Goal: Find specific page/section: Find specific page/section

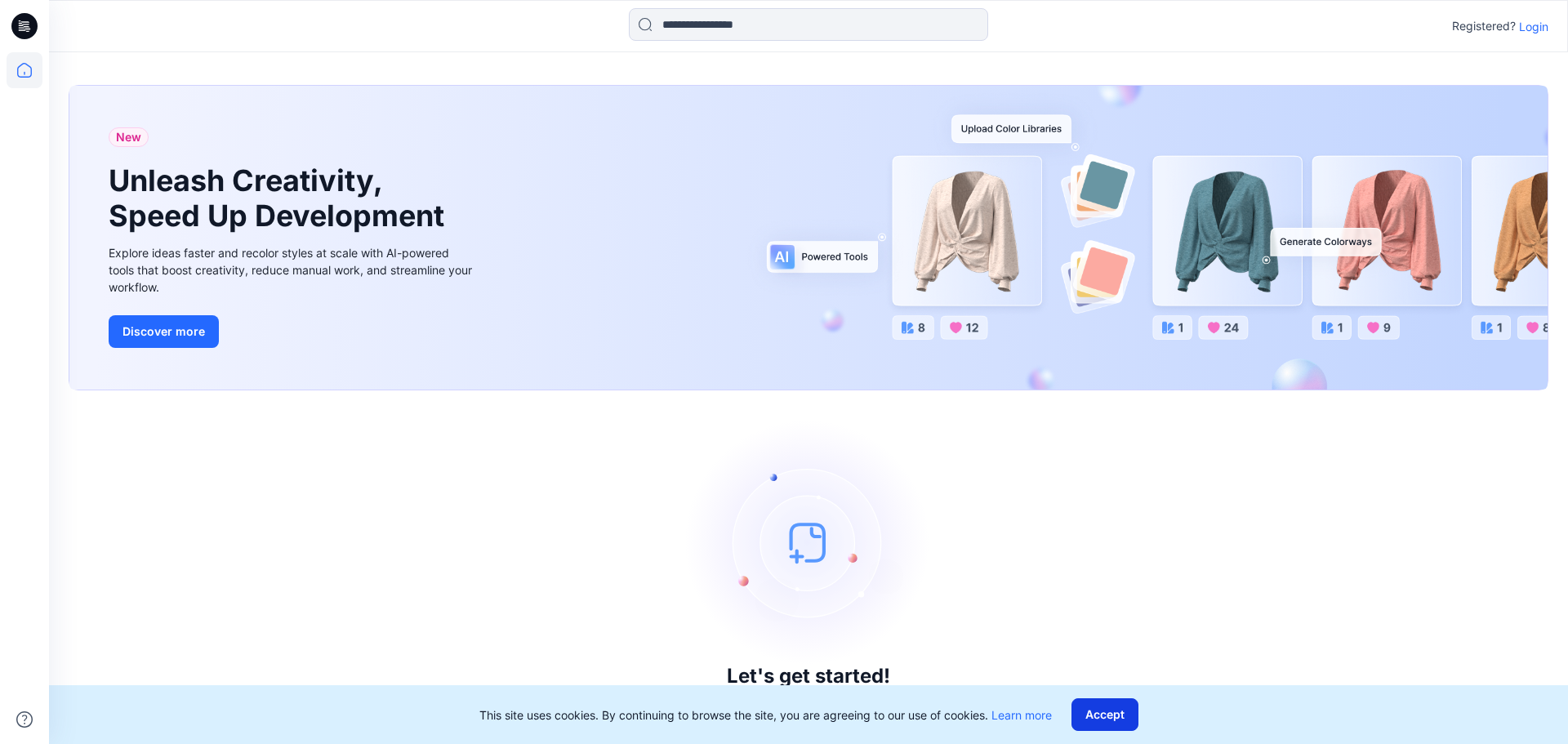
click at [1123, 706] on button "Accept" at bounding box center [1105, 713] width 67 height 32
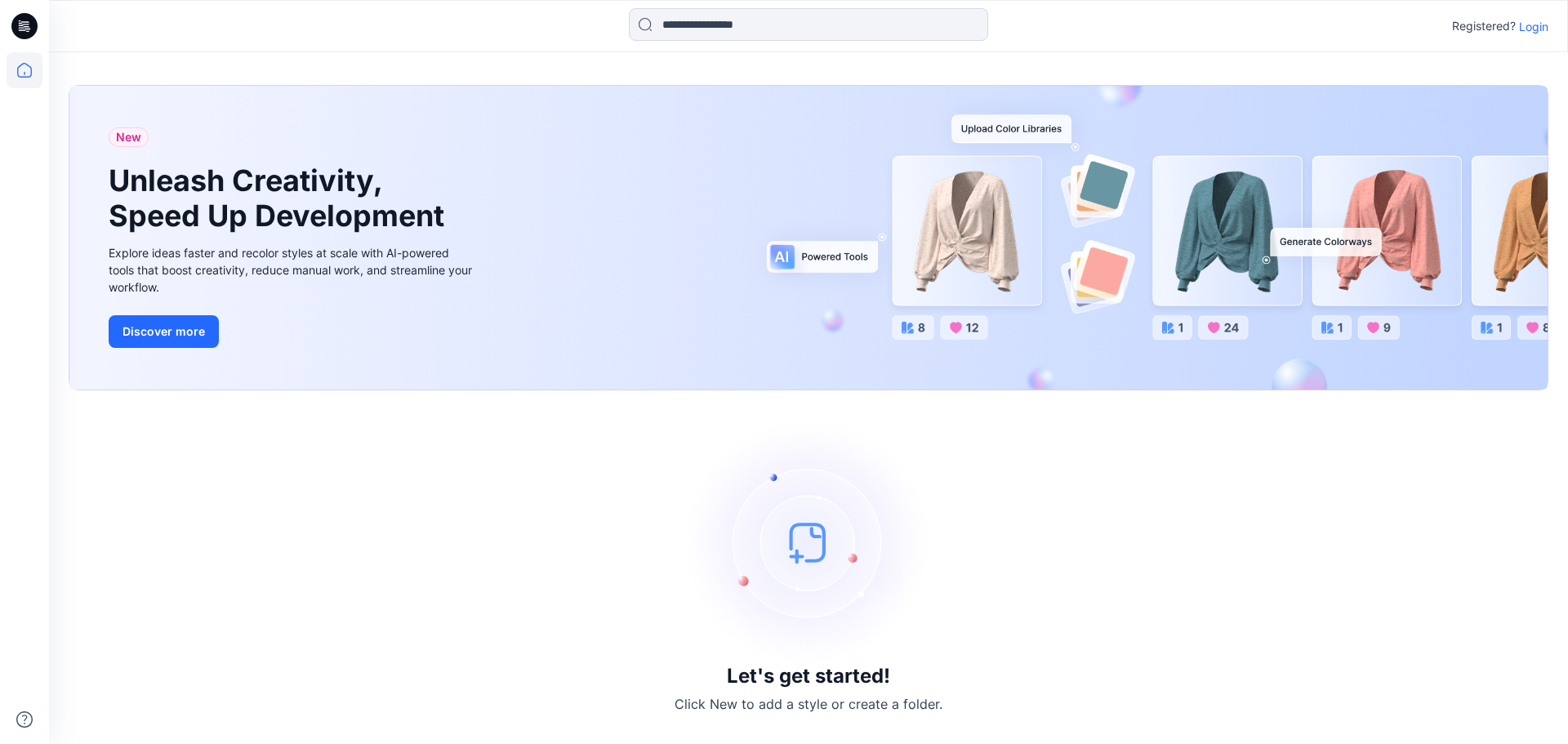
click at [1527, 31] on p "Login" at bounding box center [1534, 27] width 30 height 17
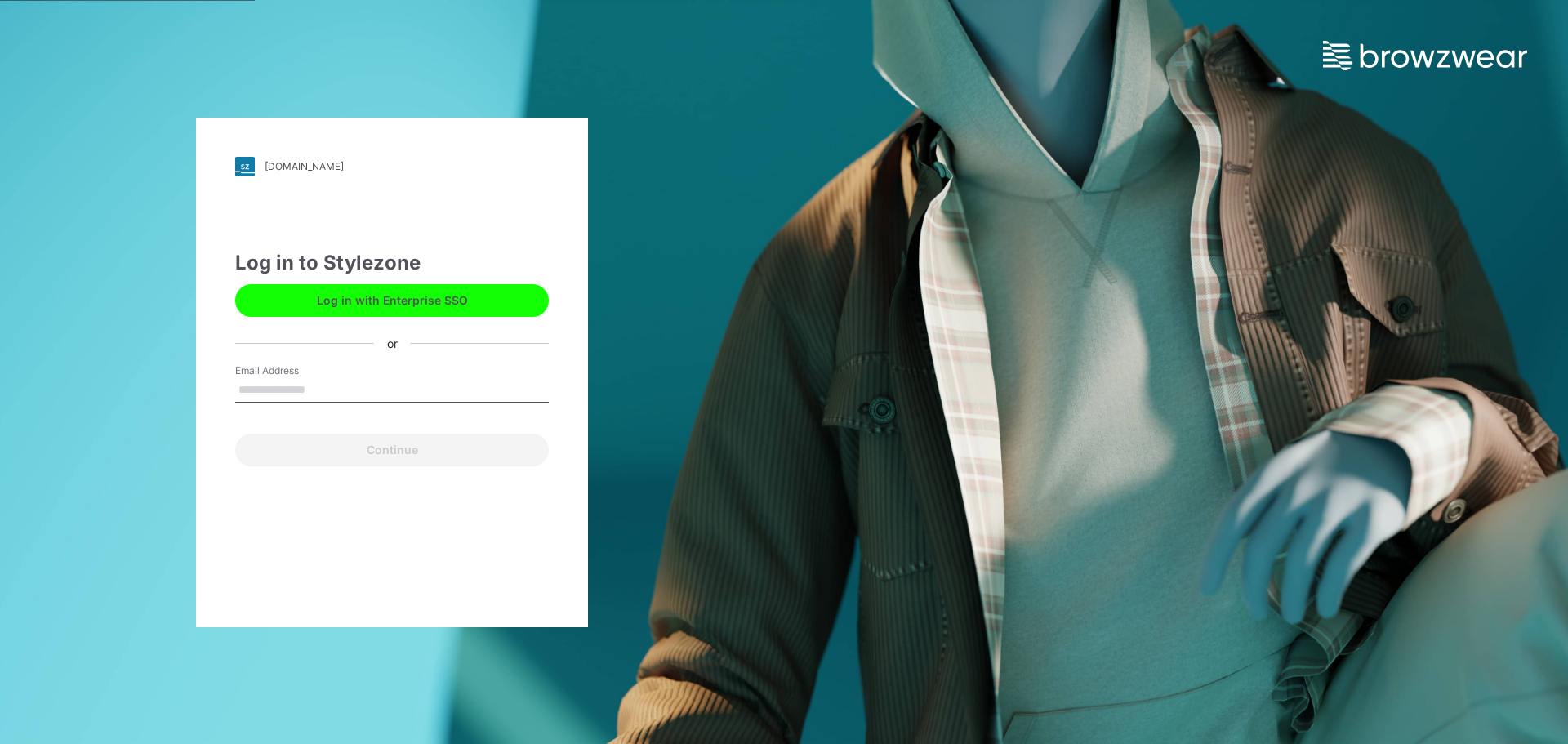
click at [394, 397] on input "Email Address" at bounding box center [392, 390] width 313 height 24
click at [290, 391] on input "Email Address" at bounding box center [392, 390] width 313 height 24
type input "**********"
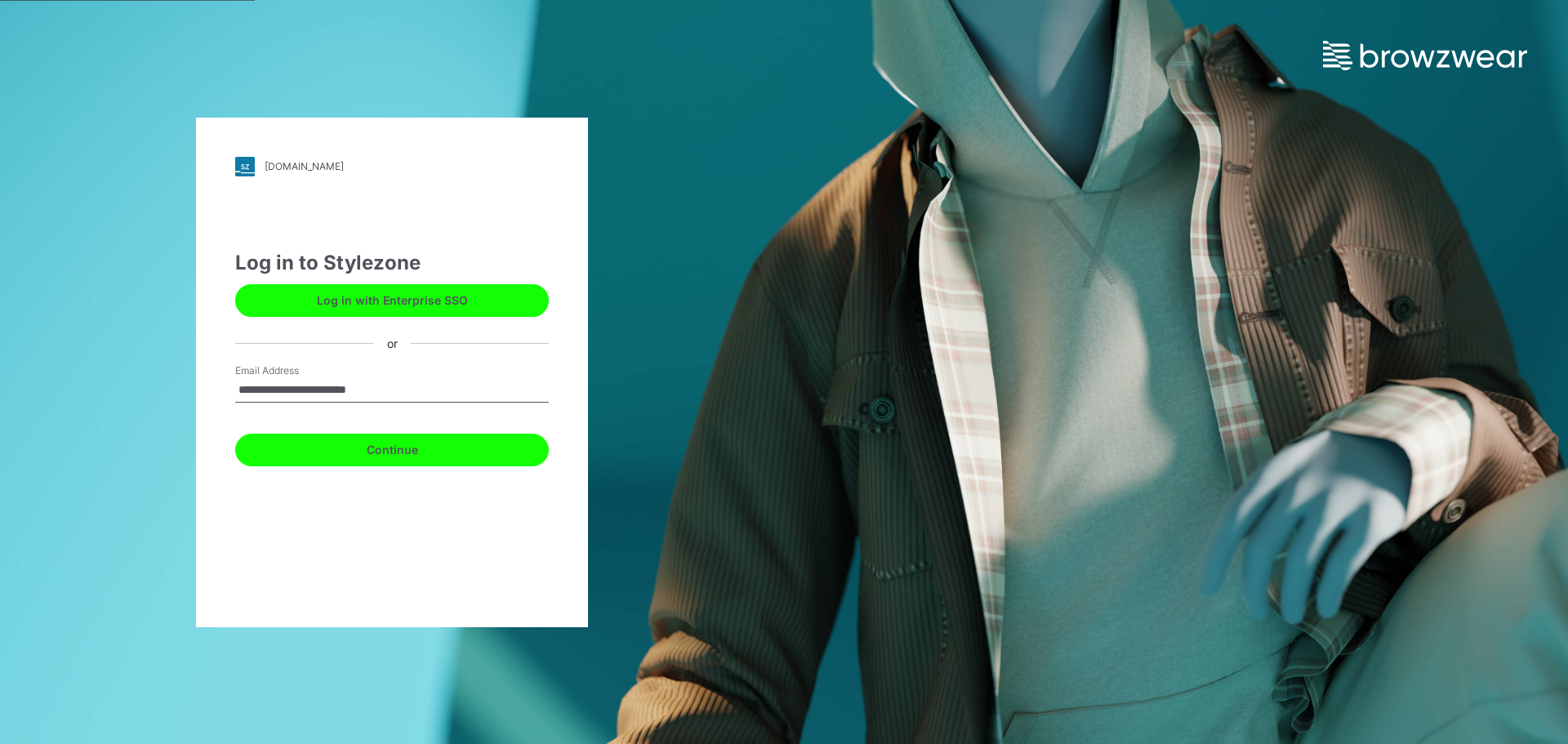
click at [374, 451] on button "Continue" at bounding box center [392, 449] width 313 height 32
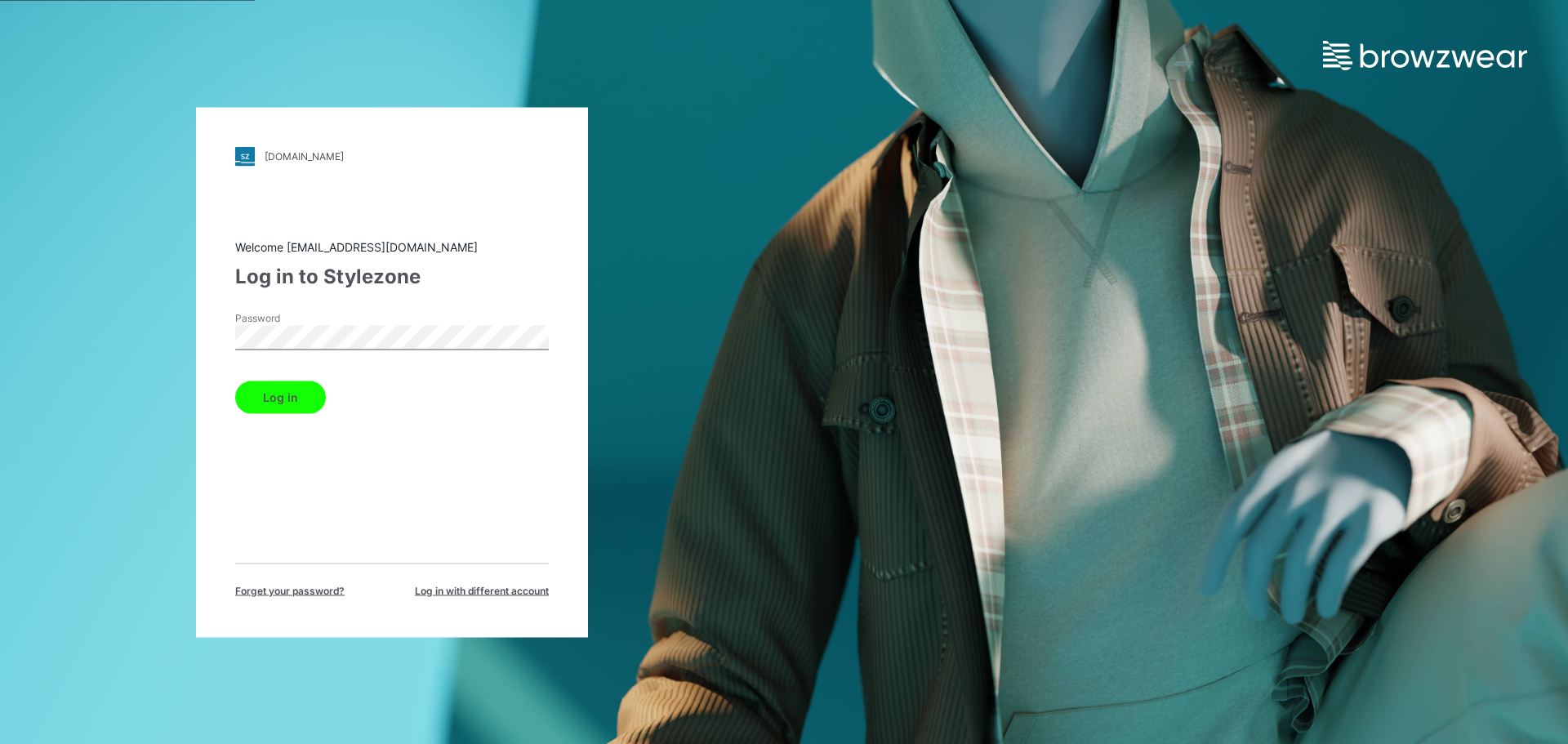
click at [291, 396] on button "Log in" at bounding box center [281, 396] width 91 height 32
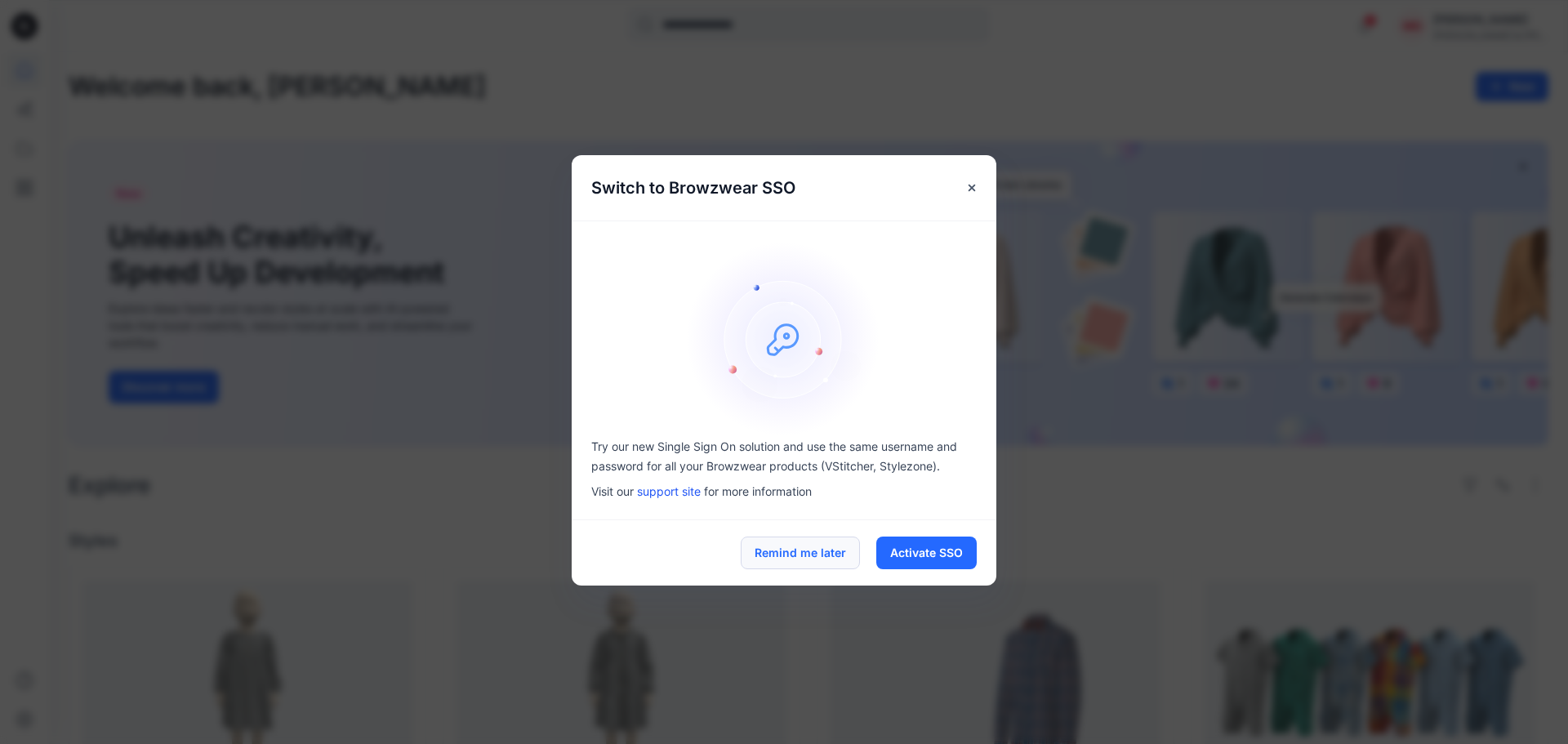
click at [771, 550] on button "Remind me later" at bounding box center [800, 552] width 120 height 32
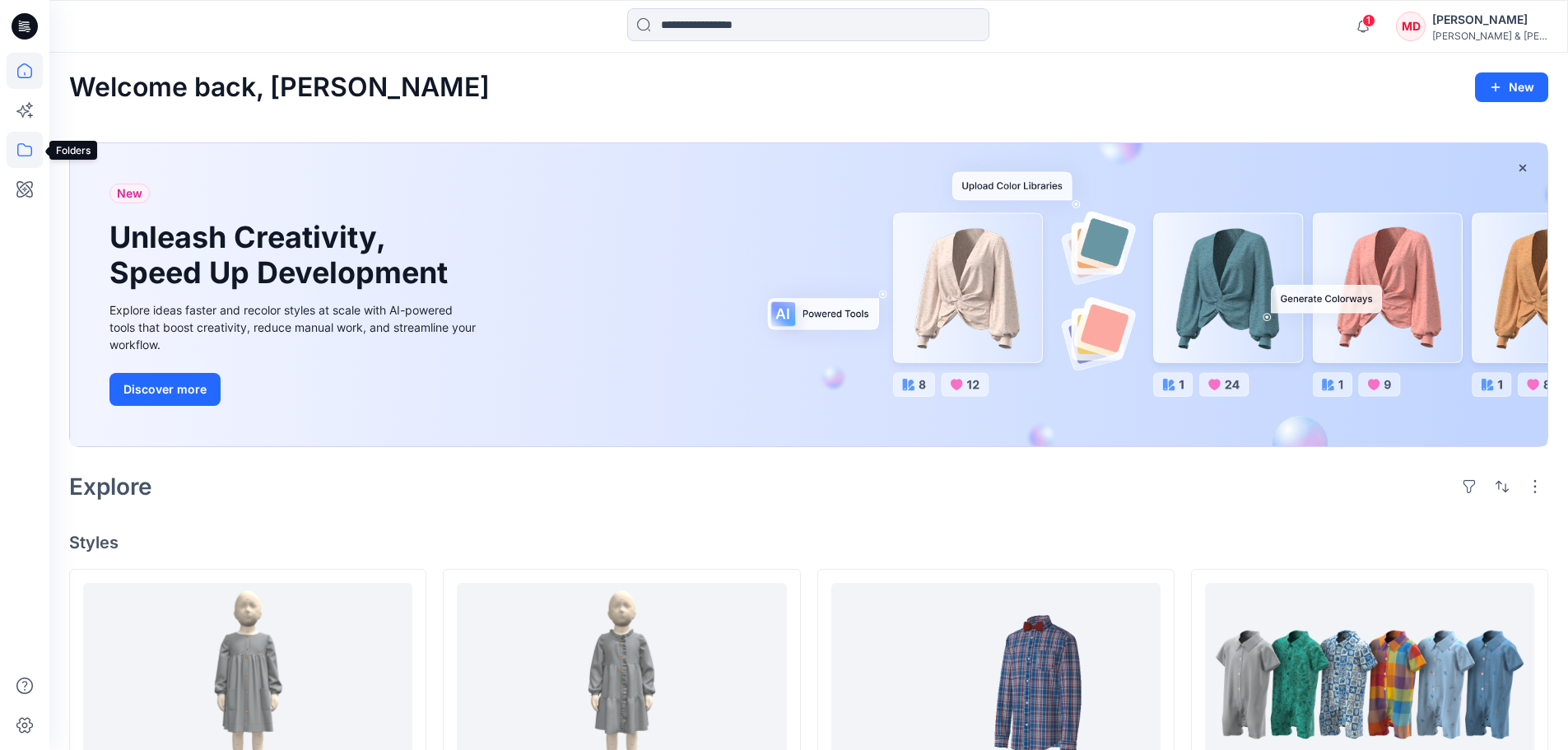
click at [26, 151] on icon at bounding box center [24, 149] width 36 height 36
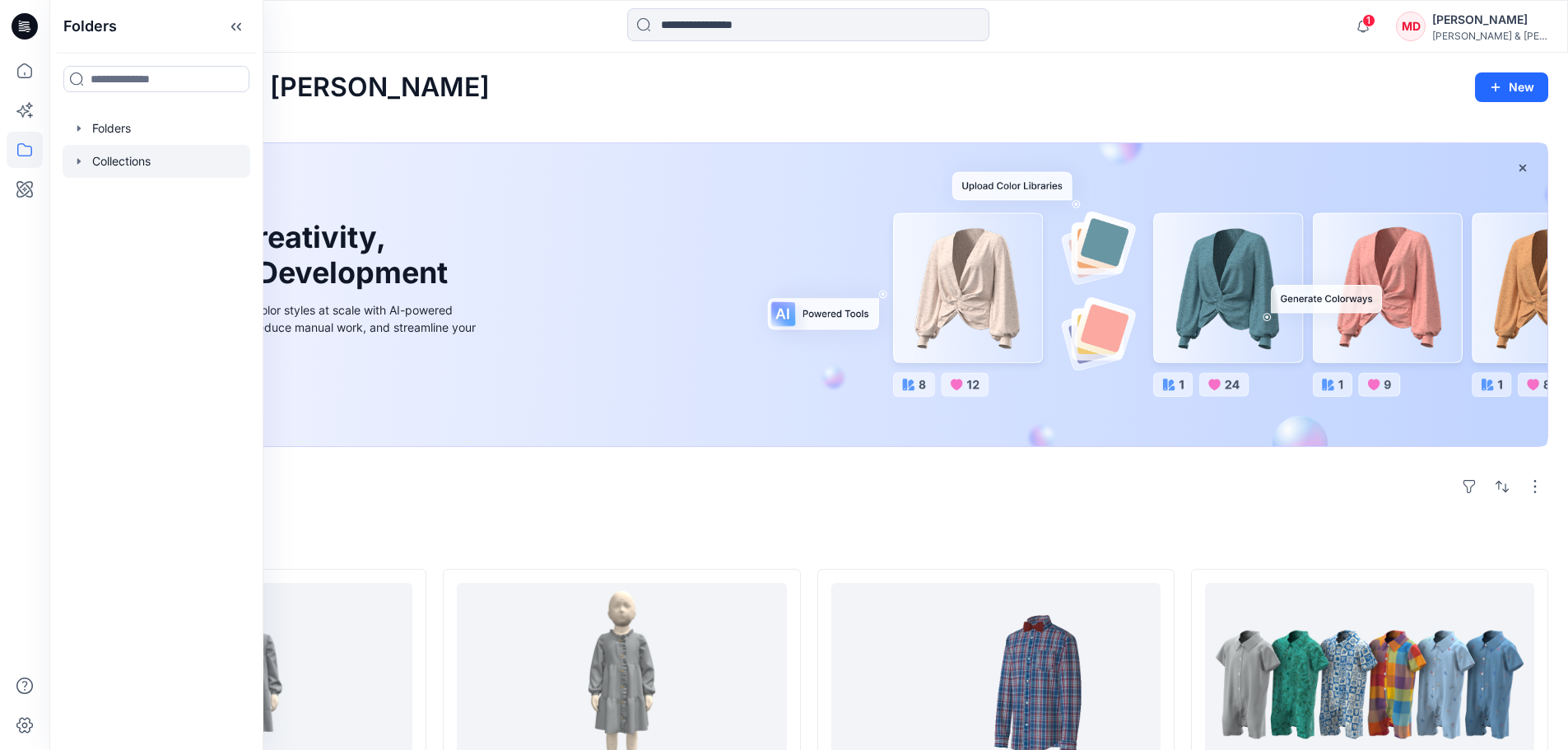
click at [120, 162] on div at bounding box center [156, 161] width 187 height 33
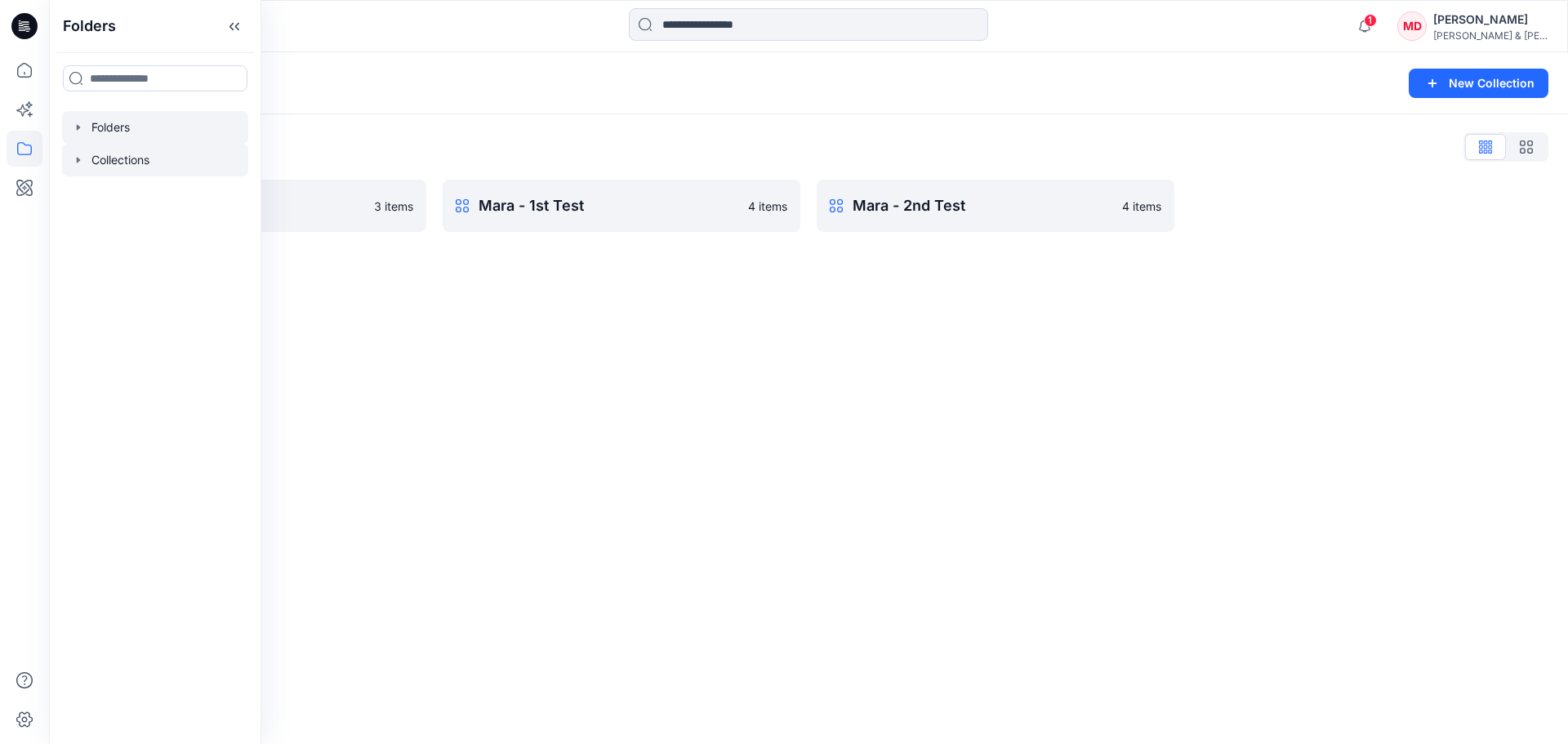
click at [107, 127] on div at bounding box center [154, 126] width 186 height 32
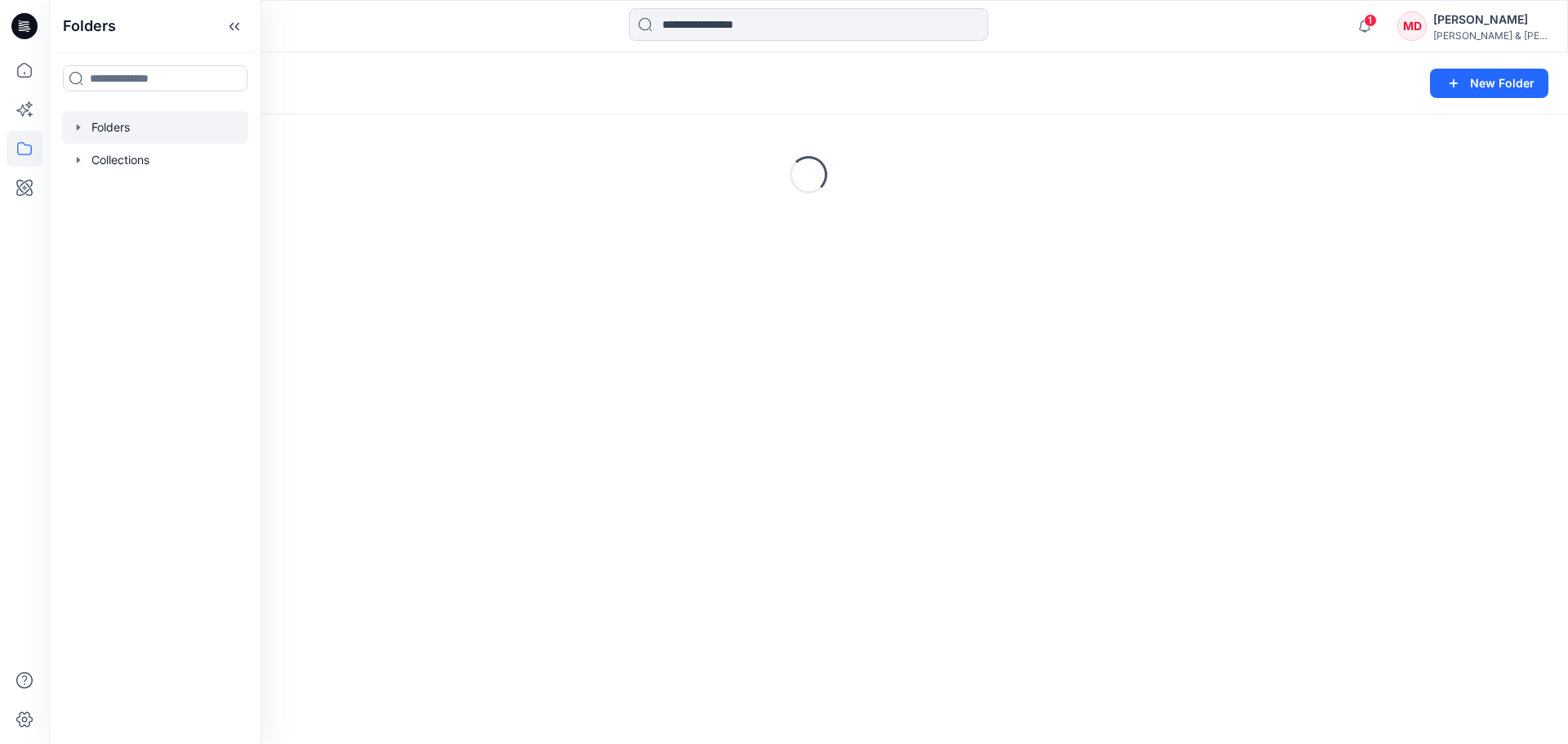
click at [76, 126] on icon "button" at bounding box center [78, 127] width 13 height 13
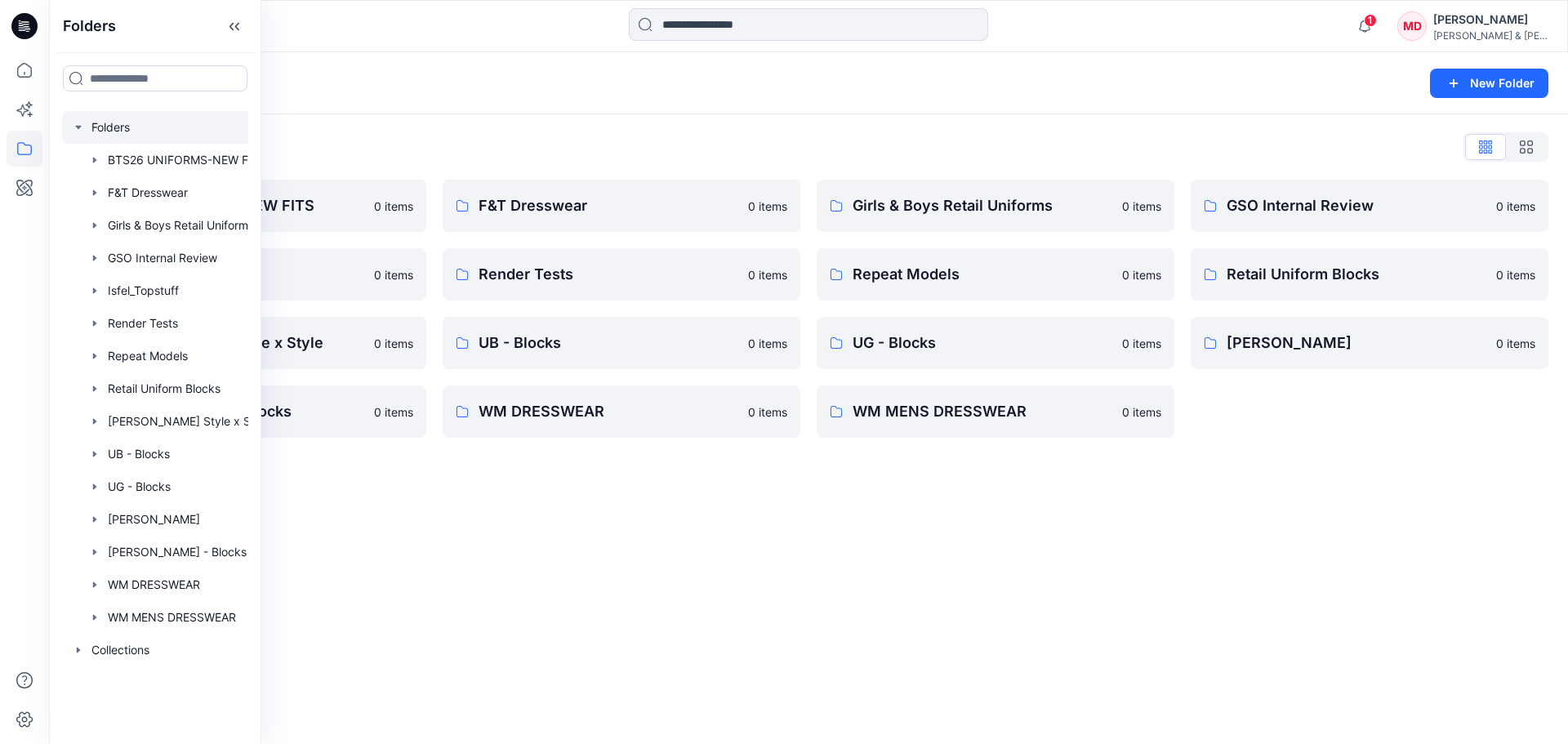
click at [637, 167] on div "Folders List BTS26 UNIFORMS-NEW FITS 0 items Isfel_Topstuff 0 items [PERSON_NAM…" at bounding box center [808, 285] width 1519 height 343
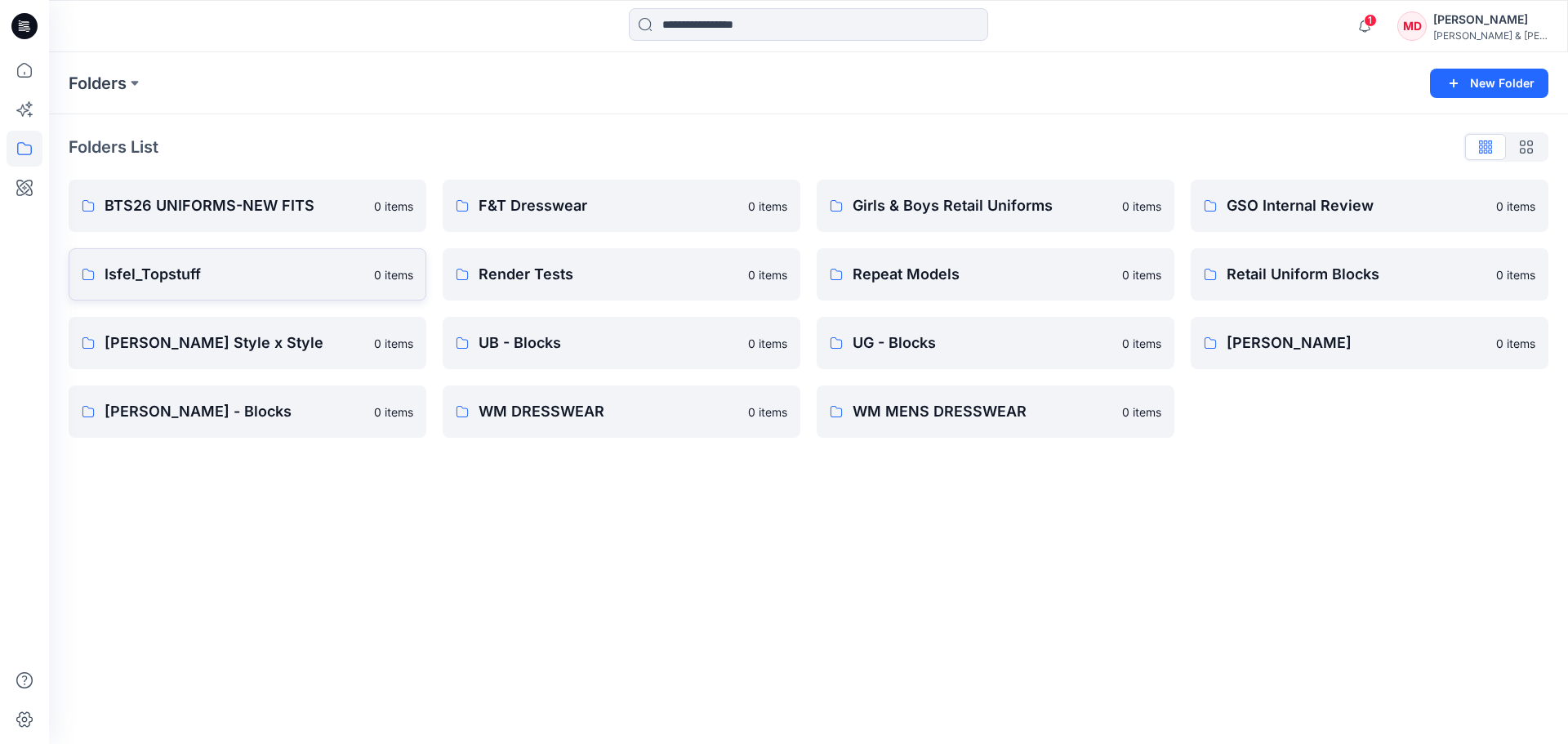
click at [413, 278] on p "0 items" at bounding box center [394, 275] width 39 height 17
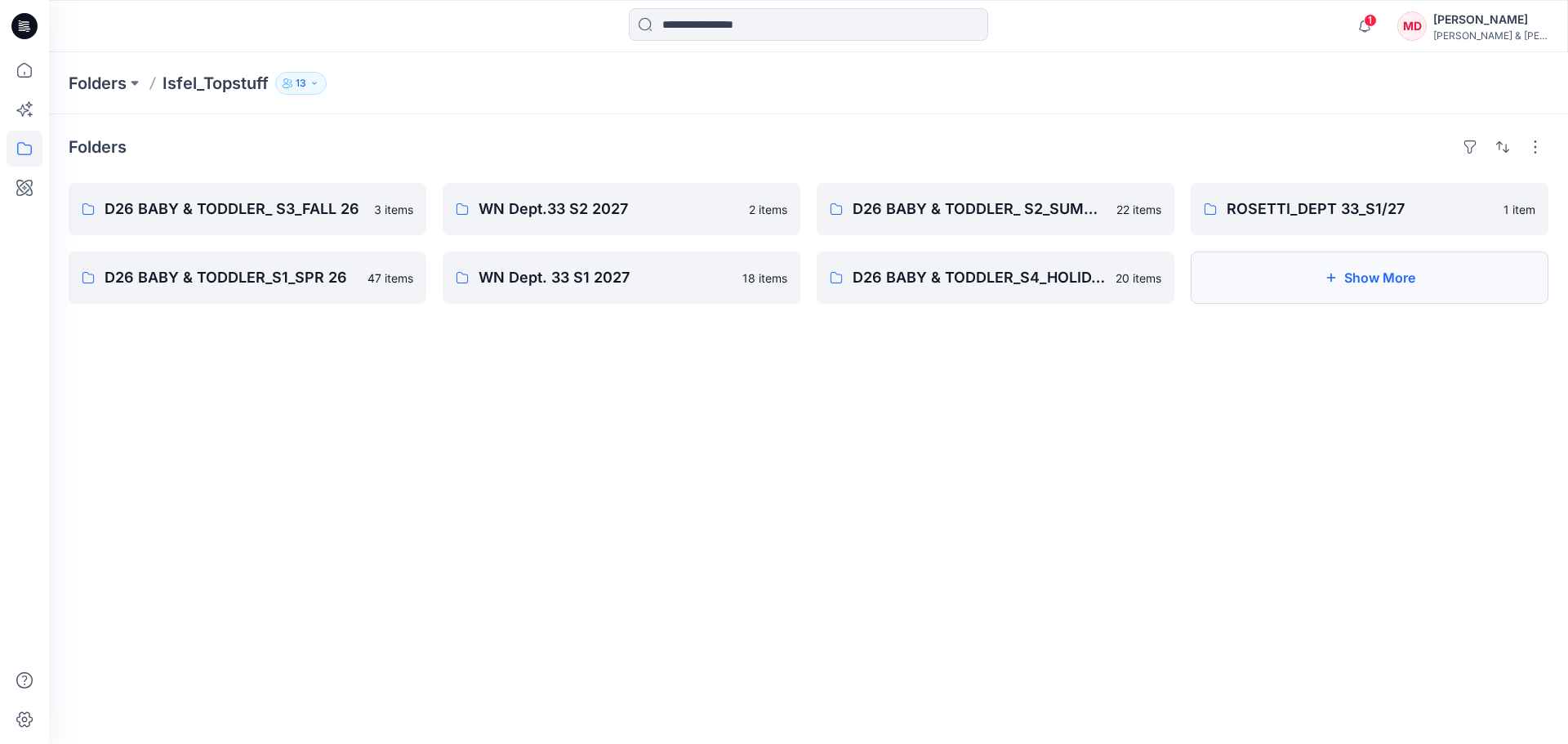
click at [1410, 284] on button "Show More" at bounding box center [1369, 277] width 358 height 52
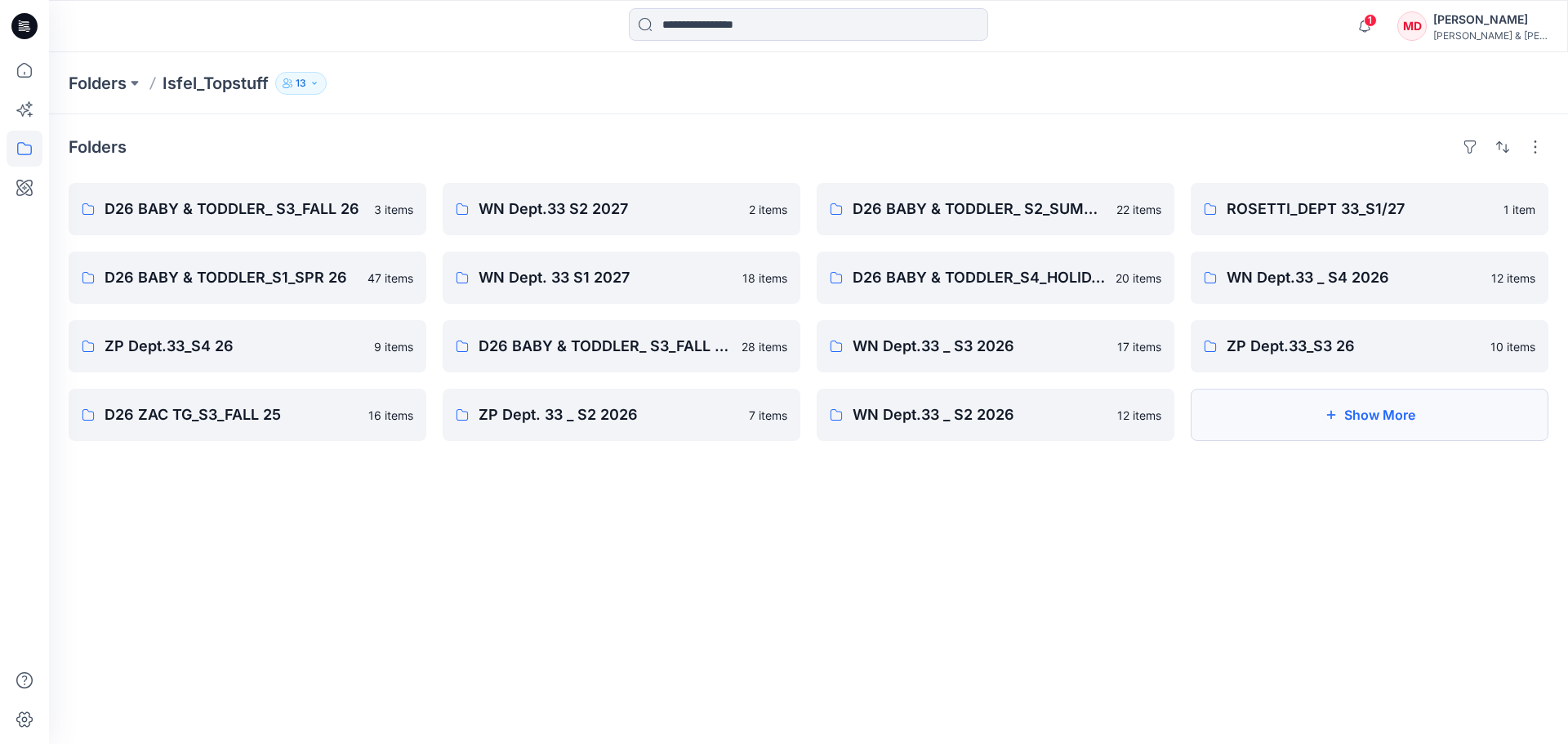
click at [1311, 425] on button "Show More" at bounding box center [1369, 414] width 358 height 52
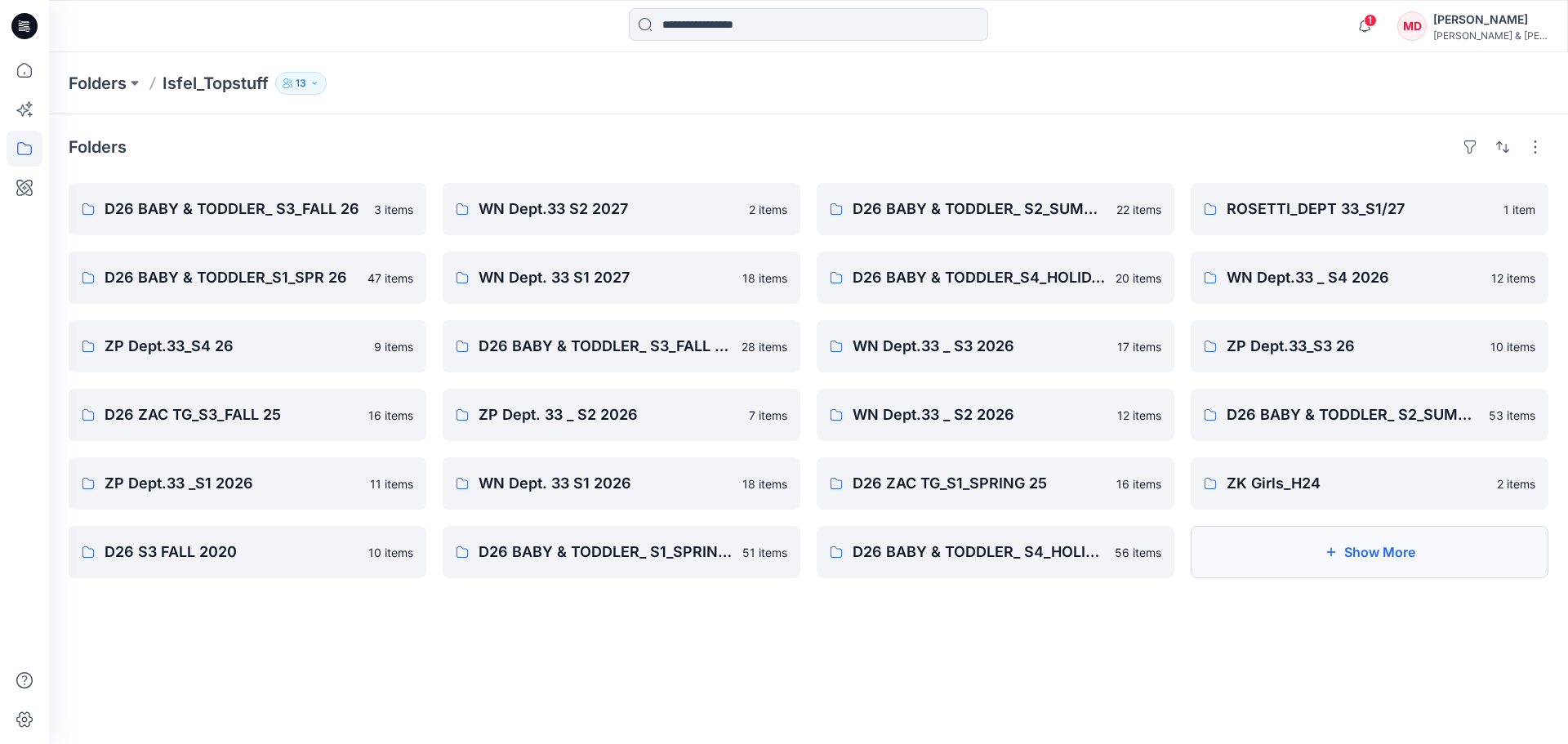
click at [1243, 550] on button "Show More" at bounding box center [1369, 552] width 358 height 52
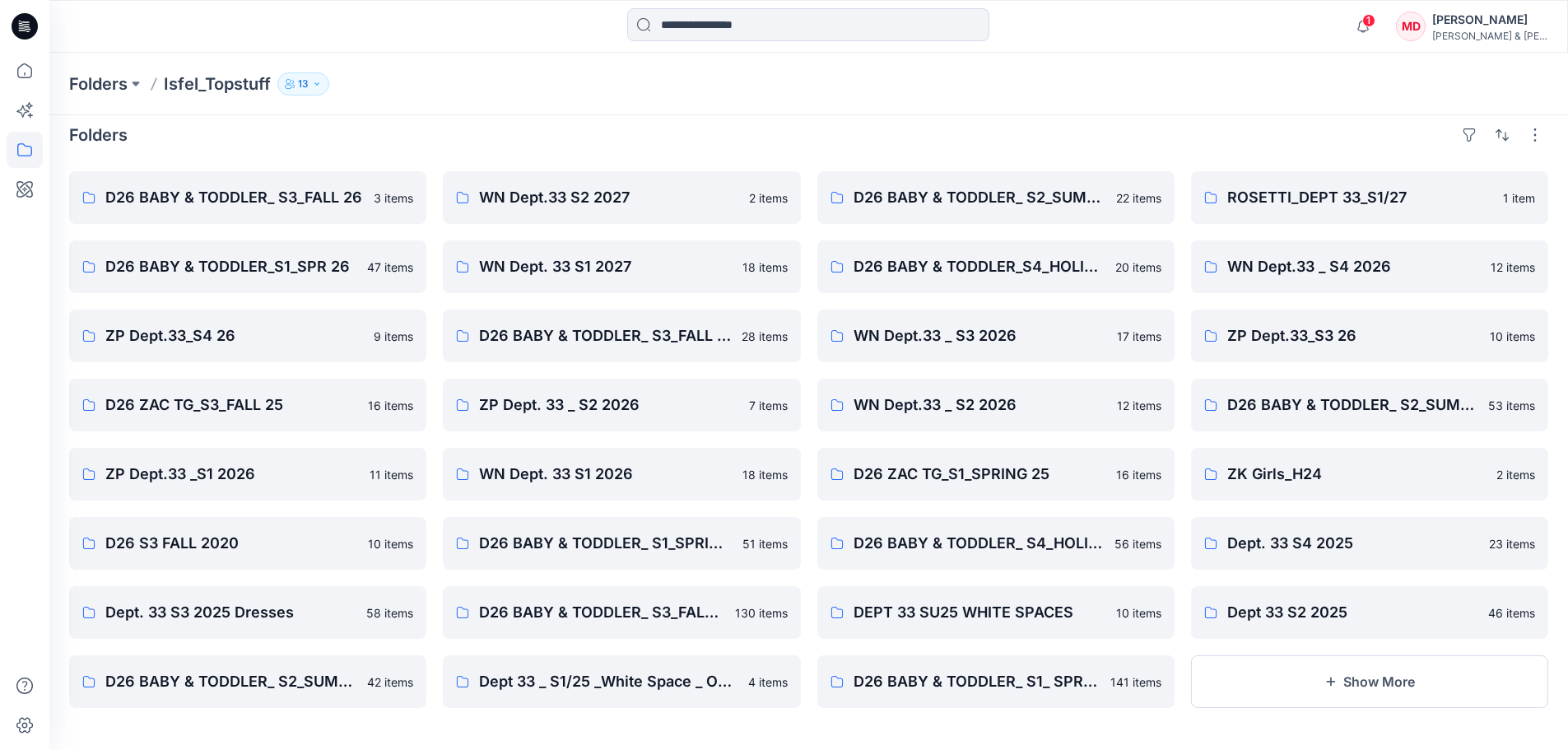
scroll to position [18, 0]
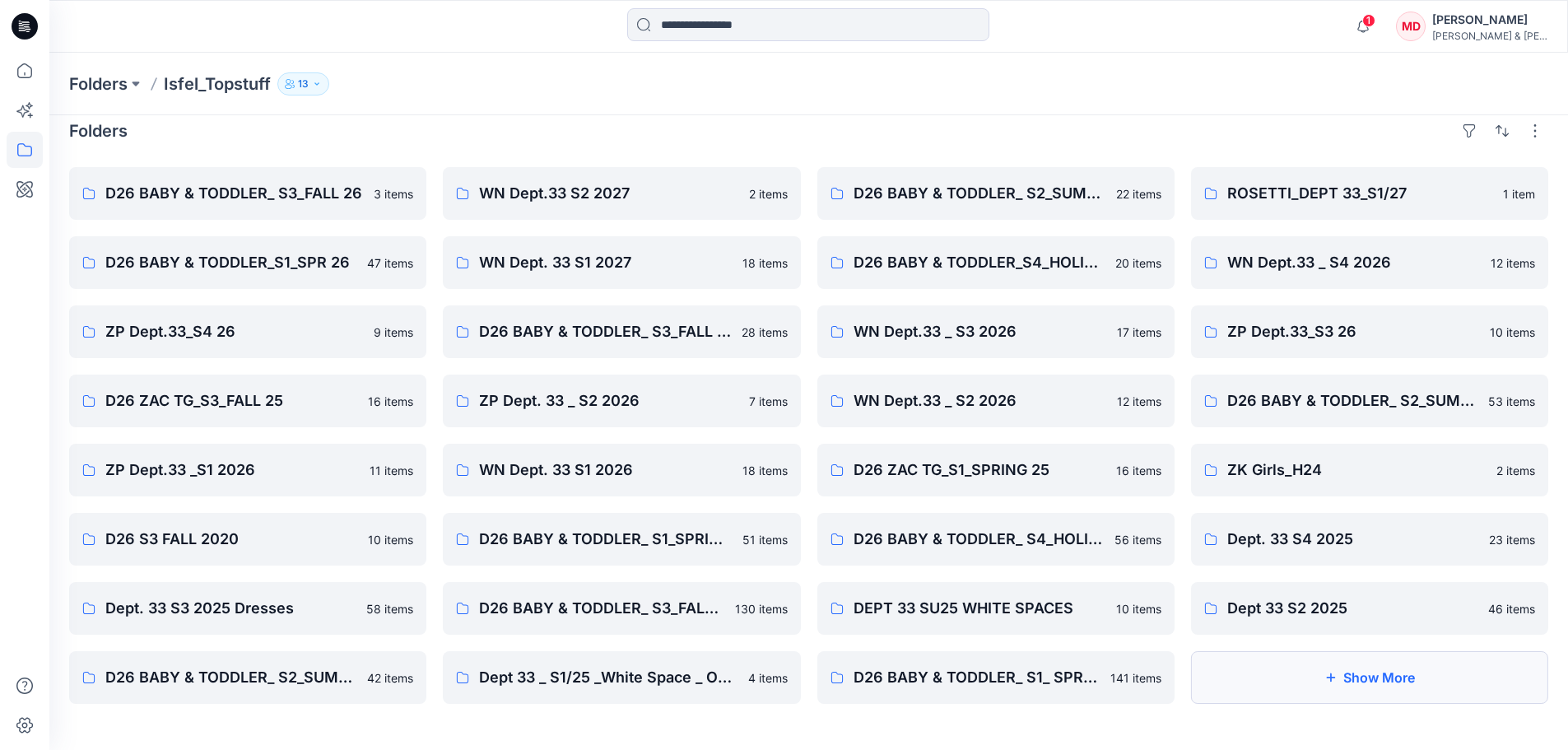
click at [1303, 667] on button "Show More" at bounding box center [1369, 677] width 357 height 53
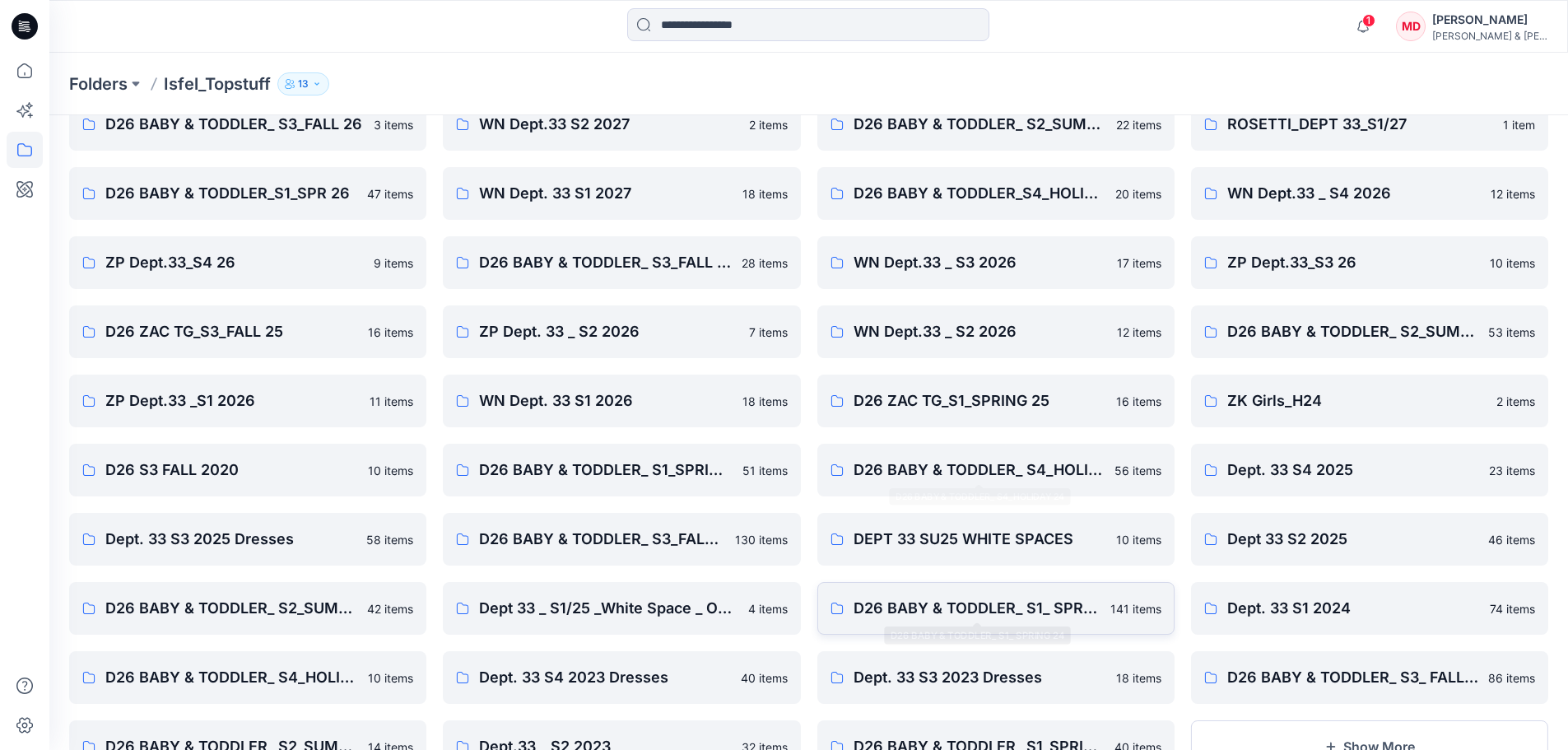
scroll to position [156, 0]
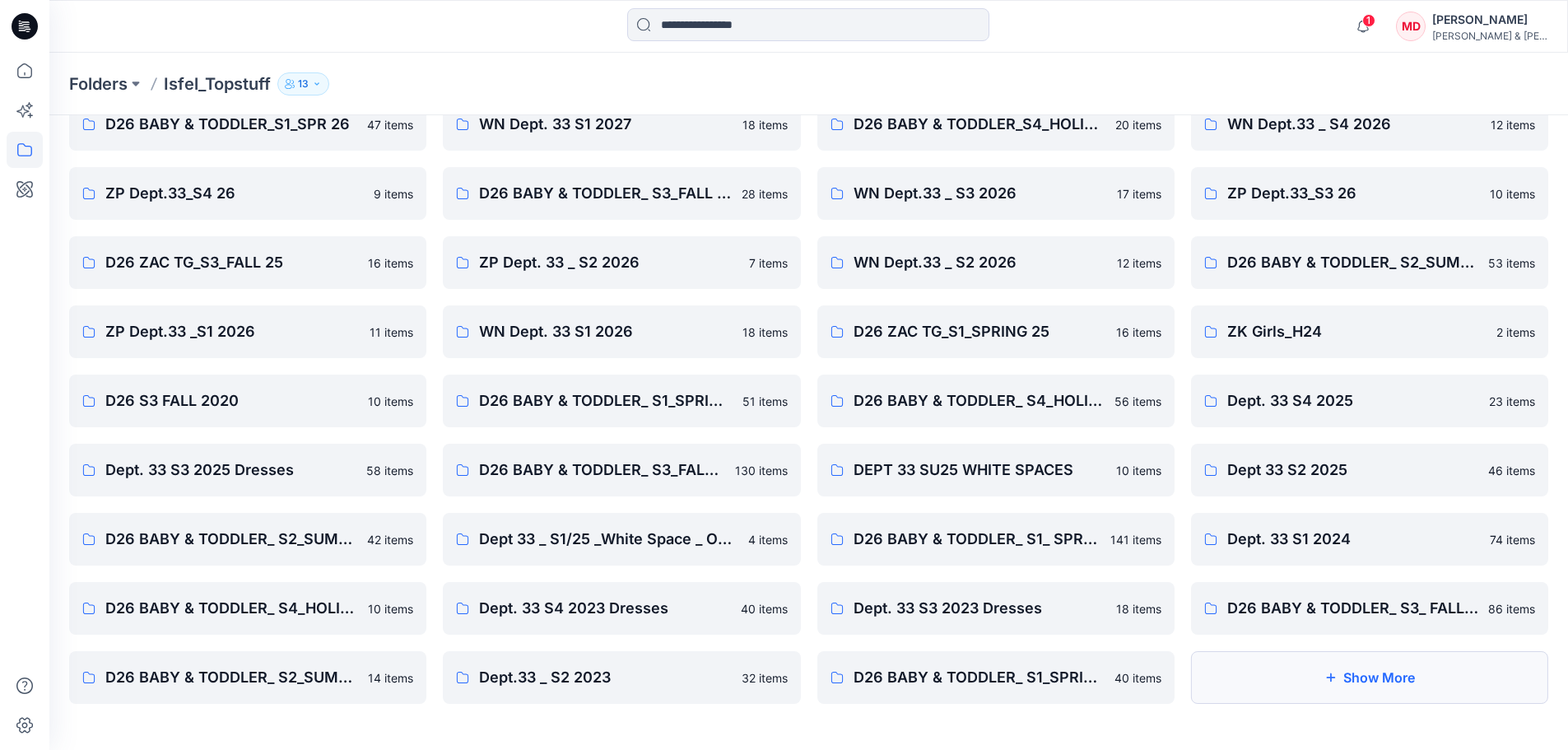
click at [1278, 674] on button "Show More" at bounding box center [1369, 677] width 357 height 53
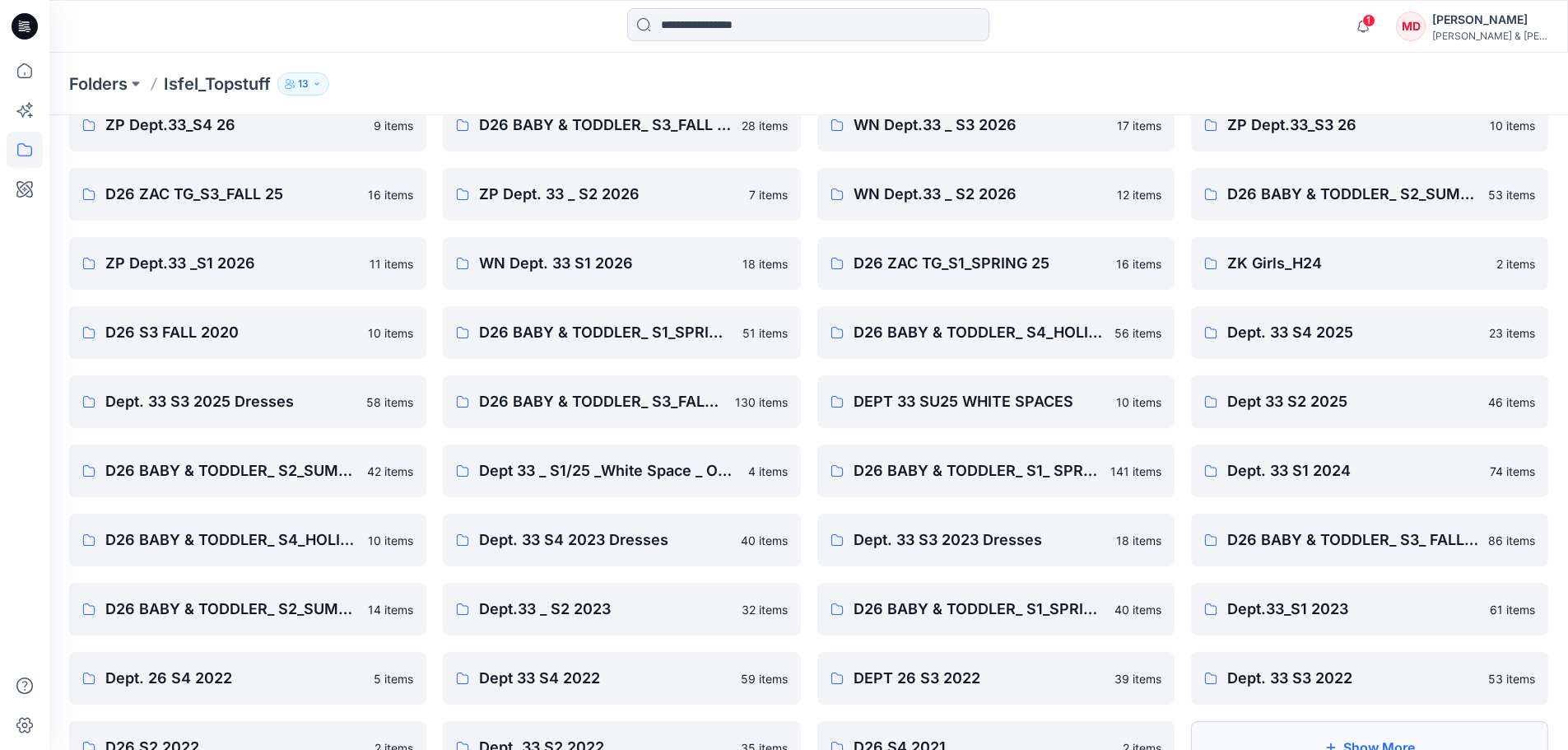
scroll to position [294, 0]
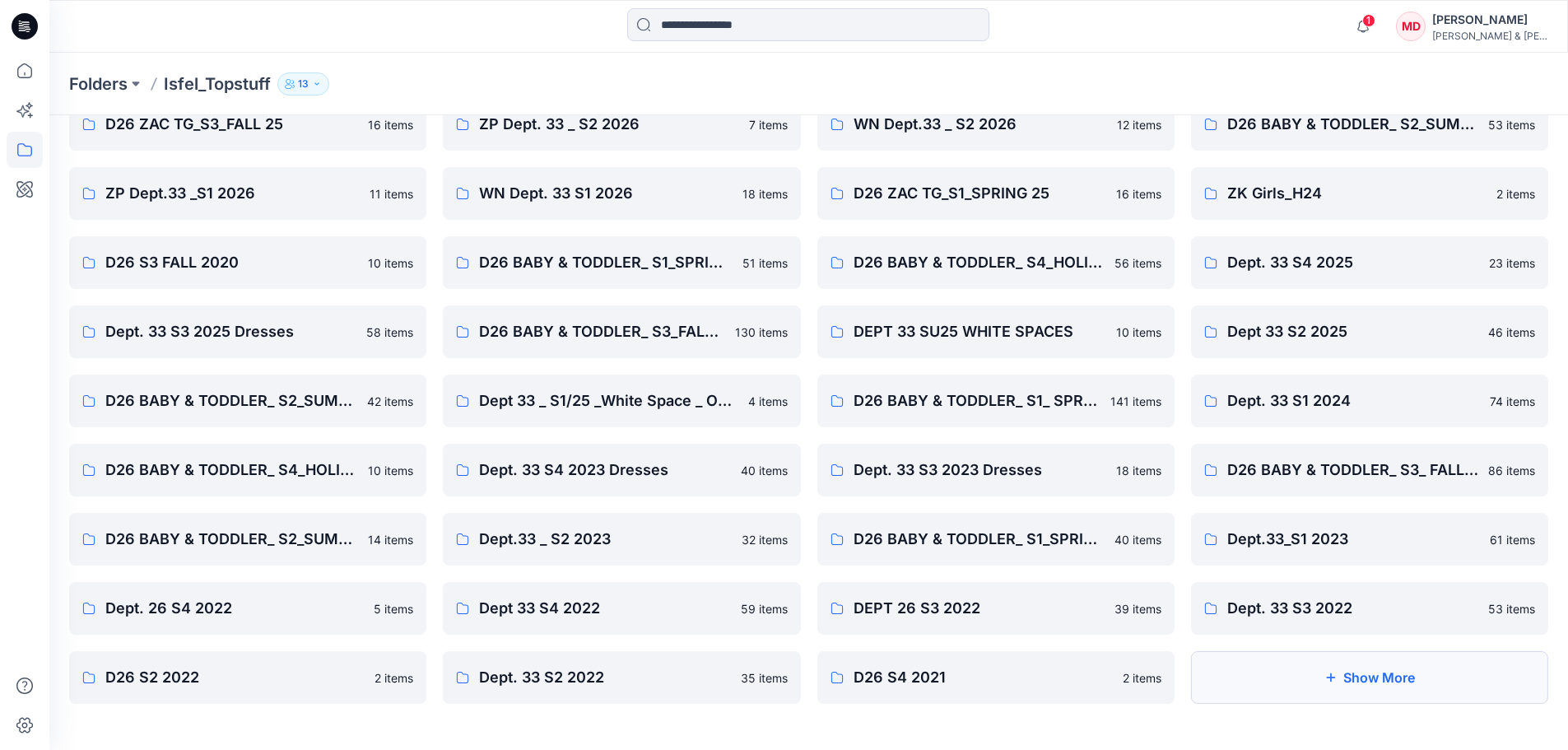
click at [1237, 678] on button "Show More" at bounding box center [1369, 677] width 357 height 53
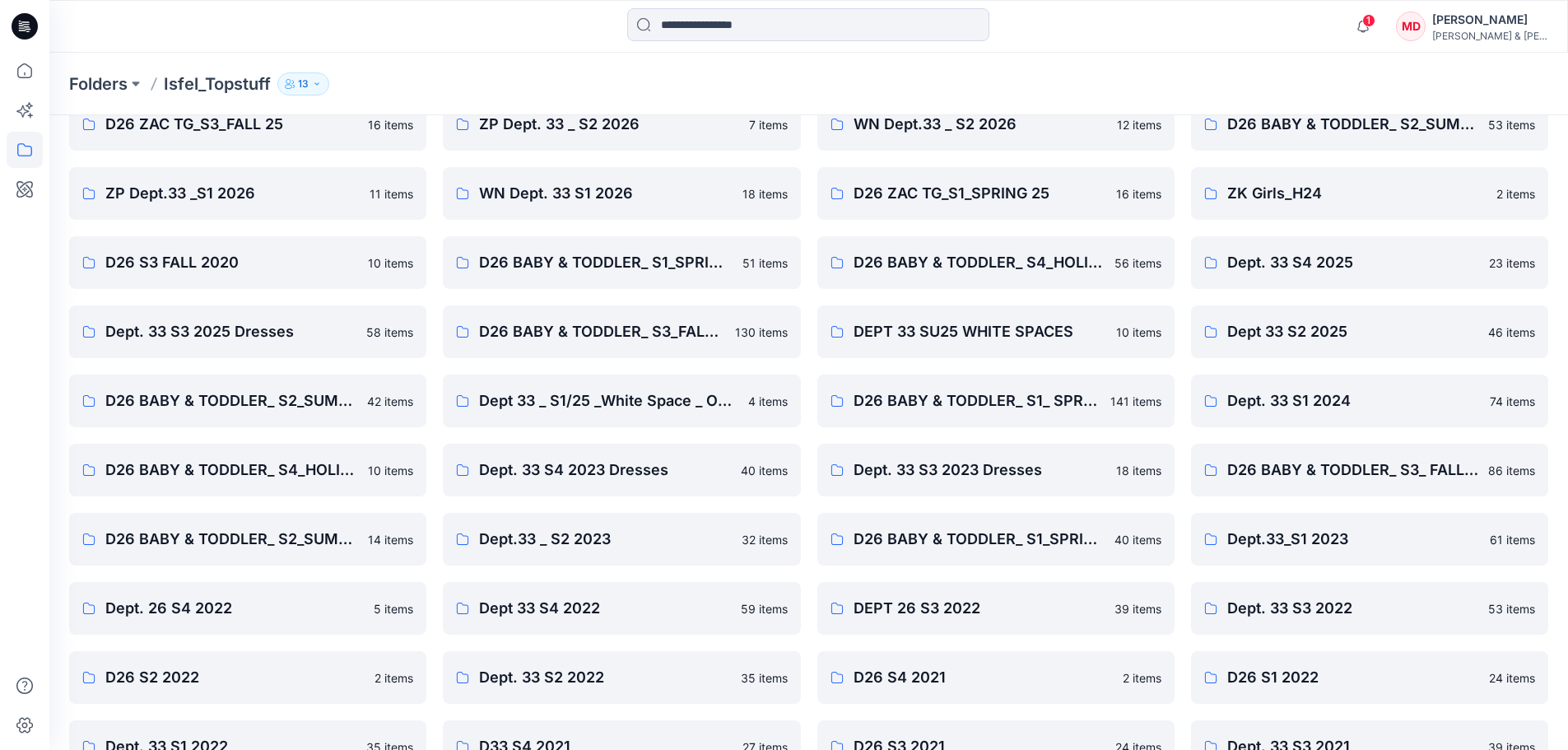
scroll to position [432, 0]
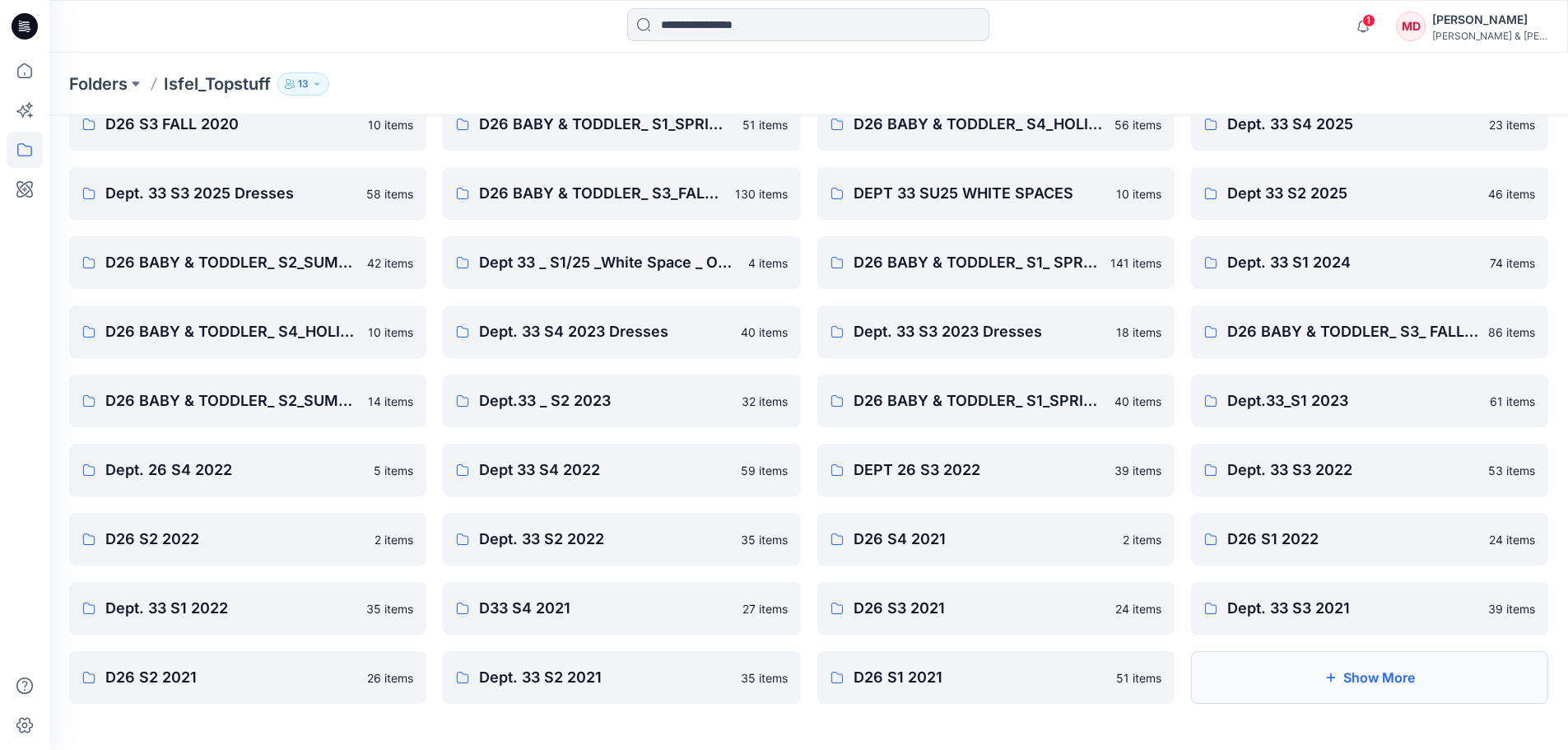
click at [1391, 679] on button "Show More" at bounding box center [1369, 677] width 357 height 53
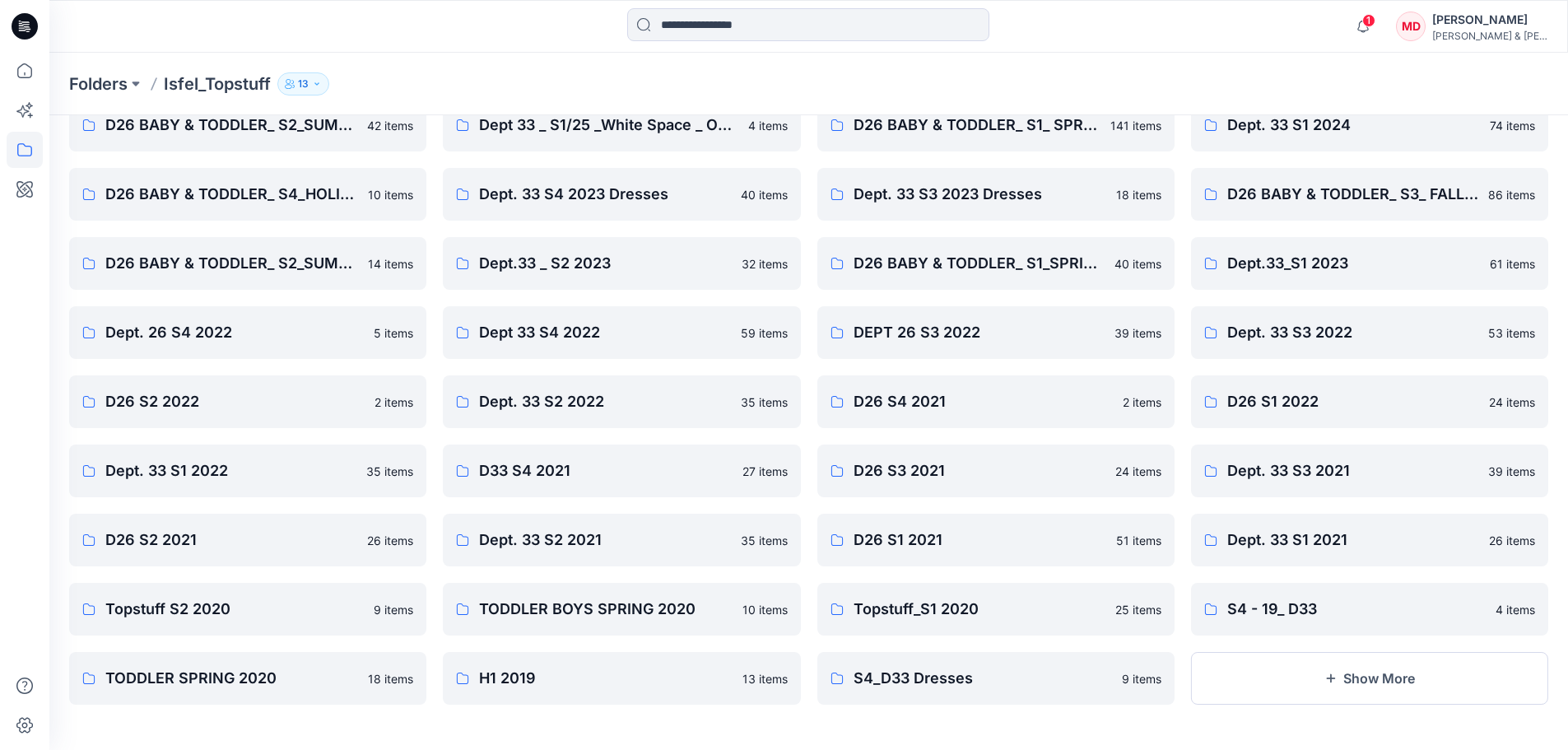
scroll to position [571, 0]
click at [1257, 672] on button "Show More" at bounding box center [1369, 677] width 357 height 53
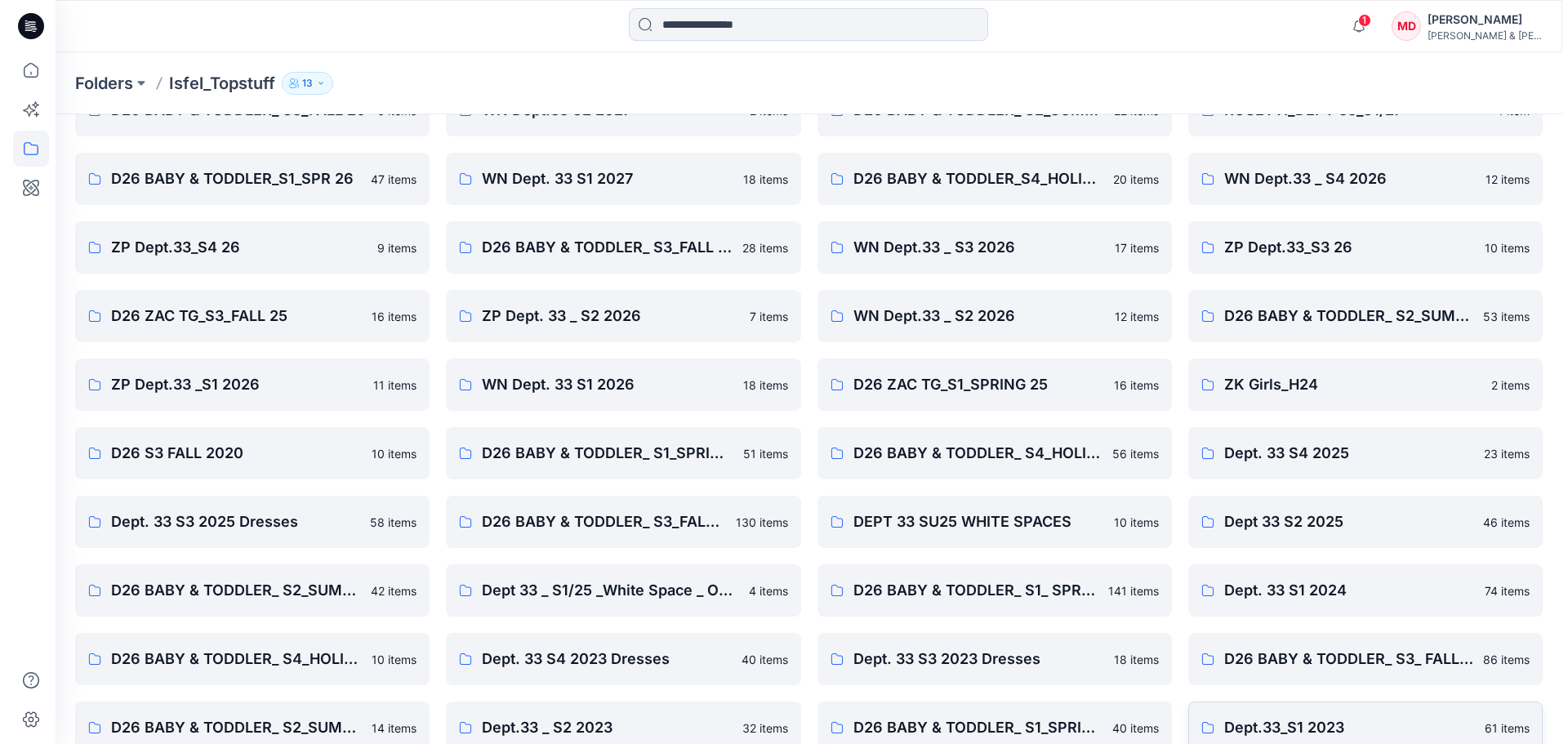
scroll to position [0, 0]
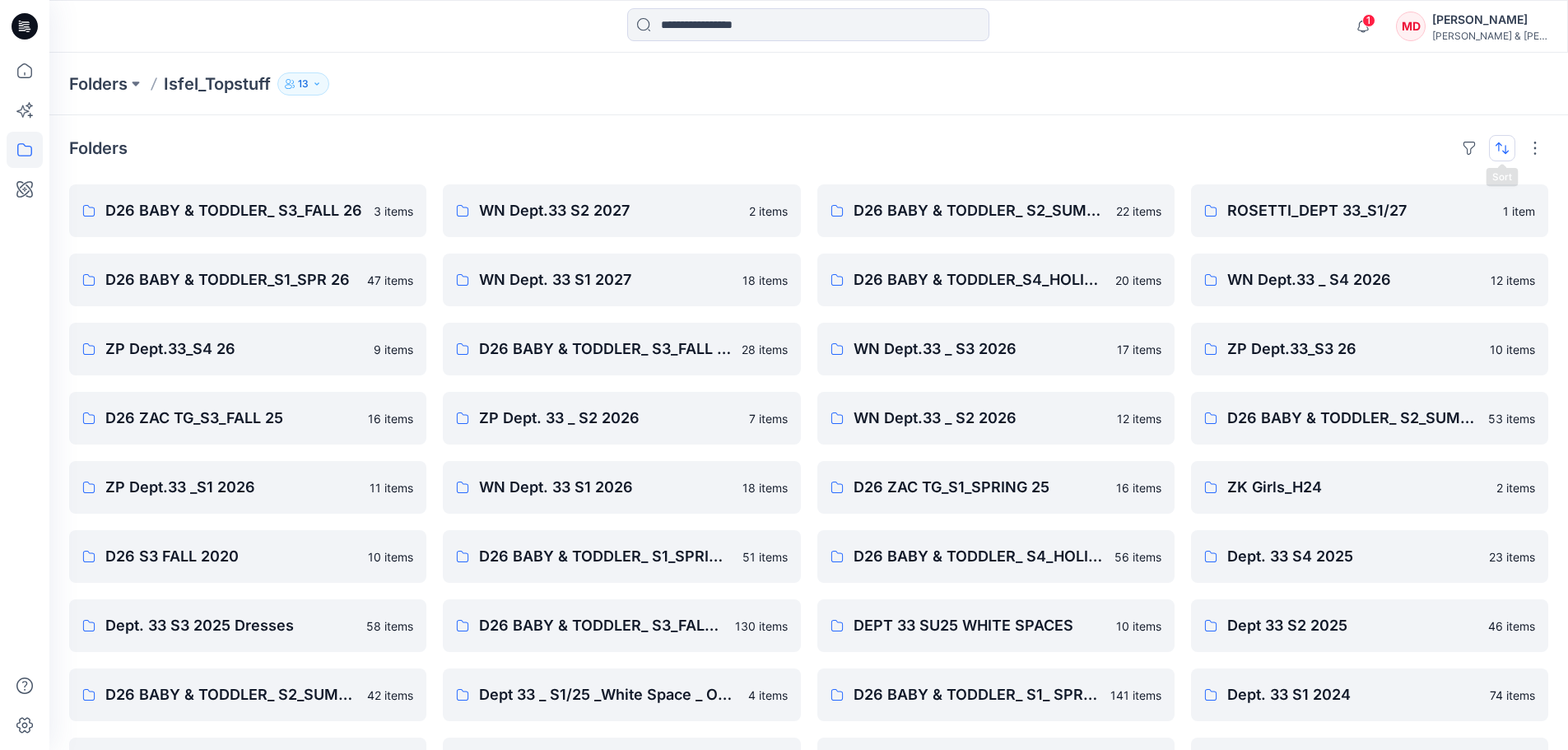
click at [1507, 150] on button "button" at bounding box center [1502, 148] width 26 height 26
click at [1438, 216] on button "A to Z" at bounding box center [1437, 227] width 150 height 37
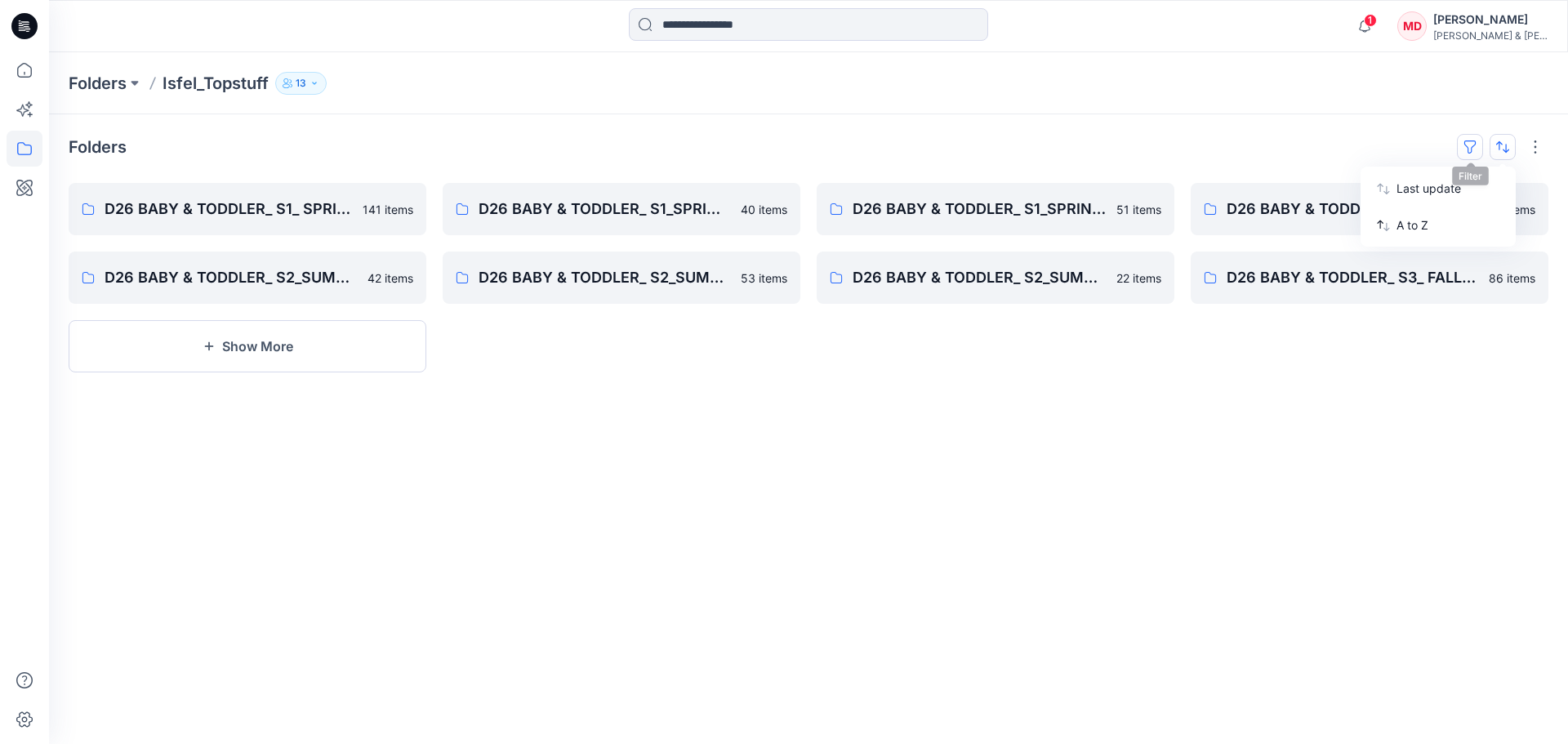
click at [1469, 151] on button "button" at bounding box center [1470, 147] width 26 height 26
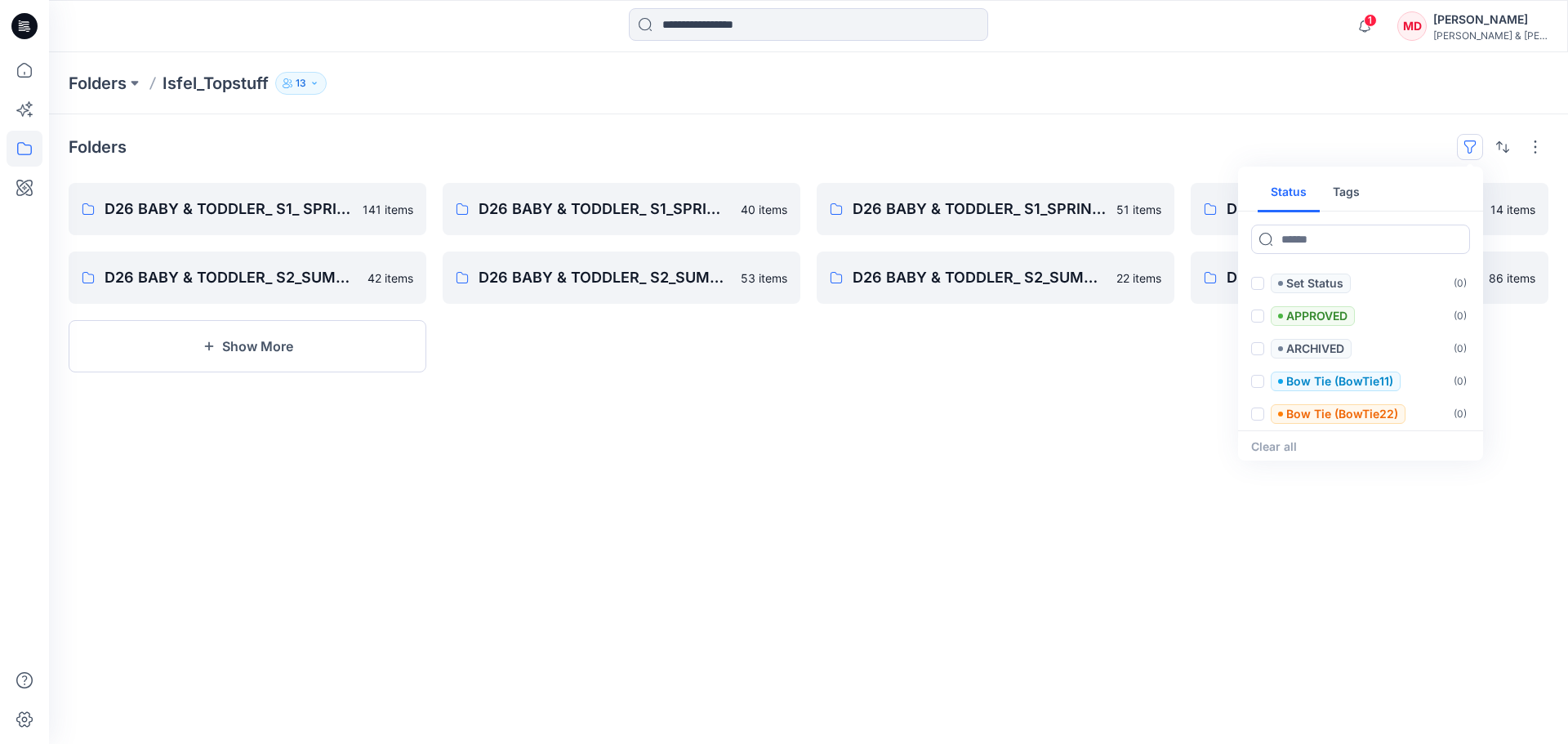
click at [1037, 116] on div "Folders Status Tags Set Status ( 0 ) APPROVED ( 0 ) ARCHIVED ( 0 ) Bow Tie (Bow…" at bounding box center [808, 429] width 1519 height 630
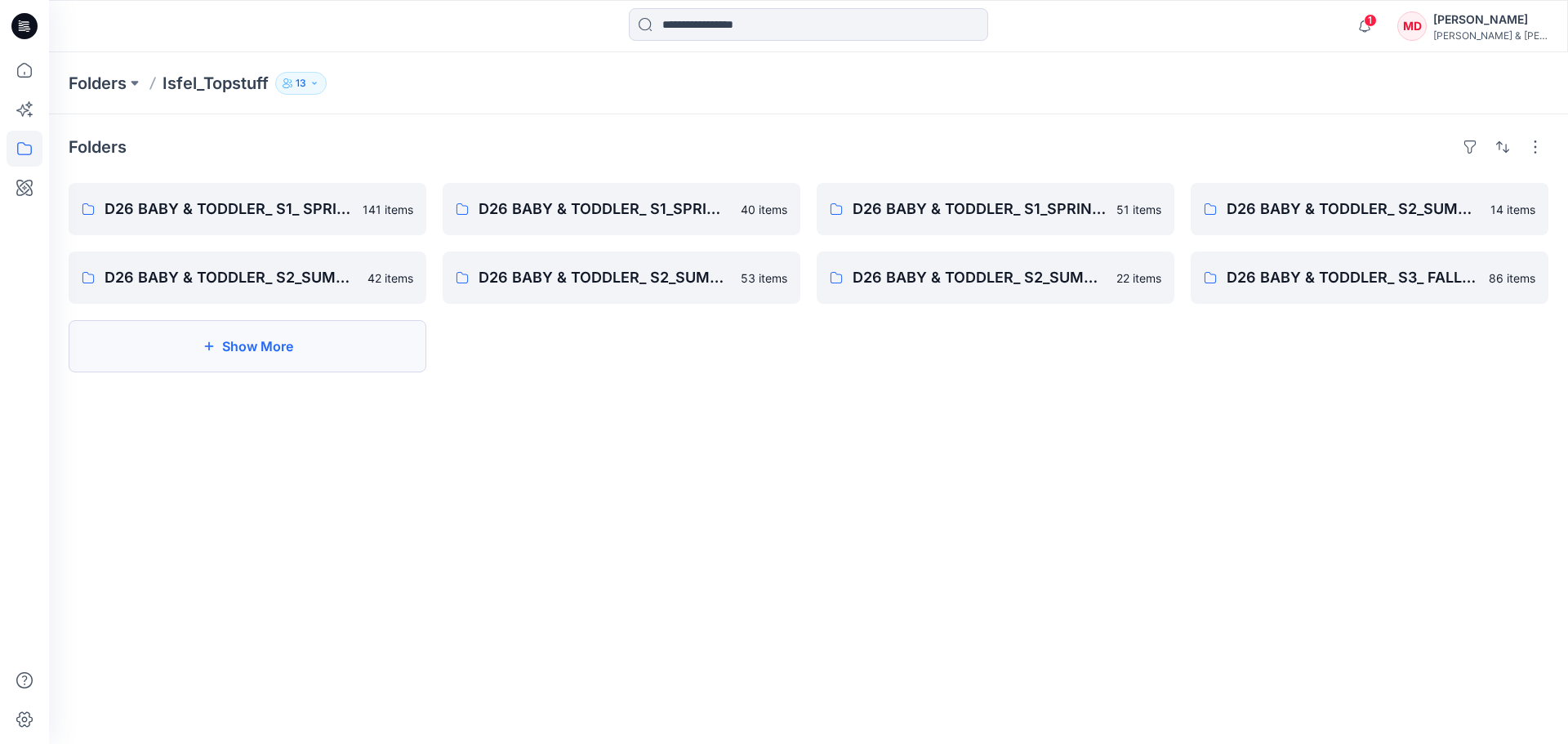
click at [316, 354] on button "Show More" at bounding box center [248, 346] width 358 height 52
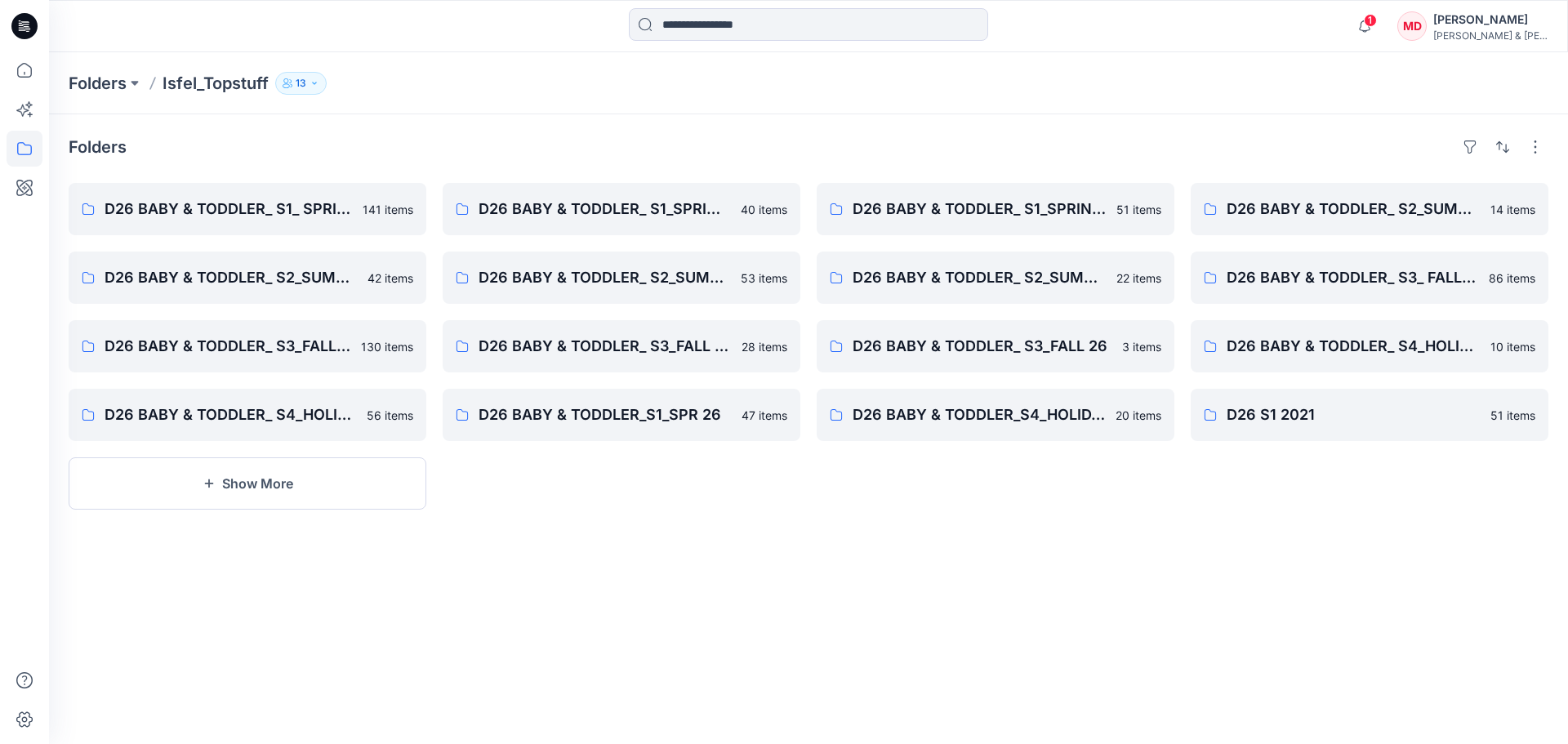
click at [935, 604] on div "Folders D26 BABY & TODDLER_ S1_ SPRING 24 141 items D26 BABY & TODDLER_ S2_SUMM…" at bounding box center [808, 429] width 1519 height 630
click at [309, 500] on button "Show More" at bounding box center [248, 483] width 358 height 52
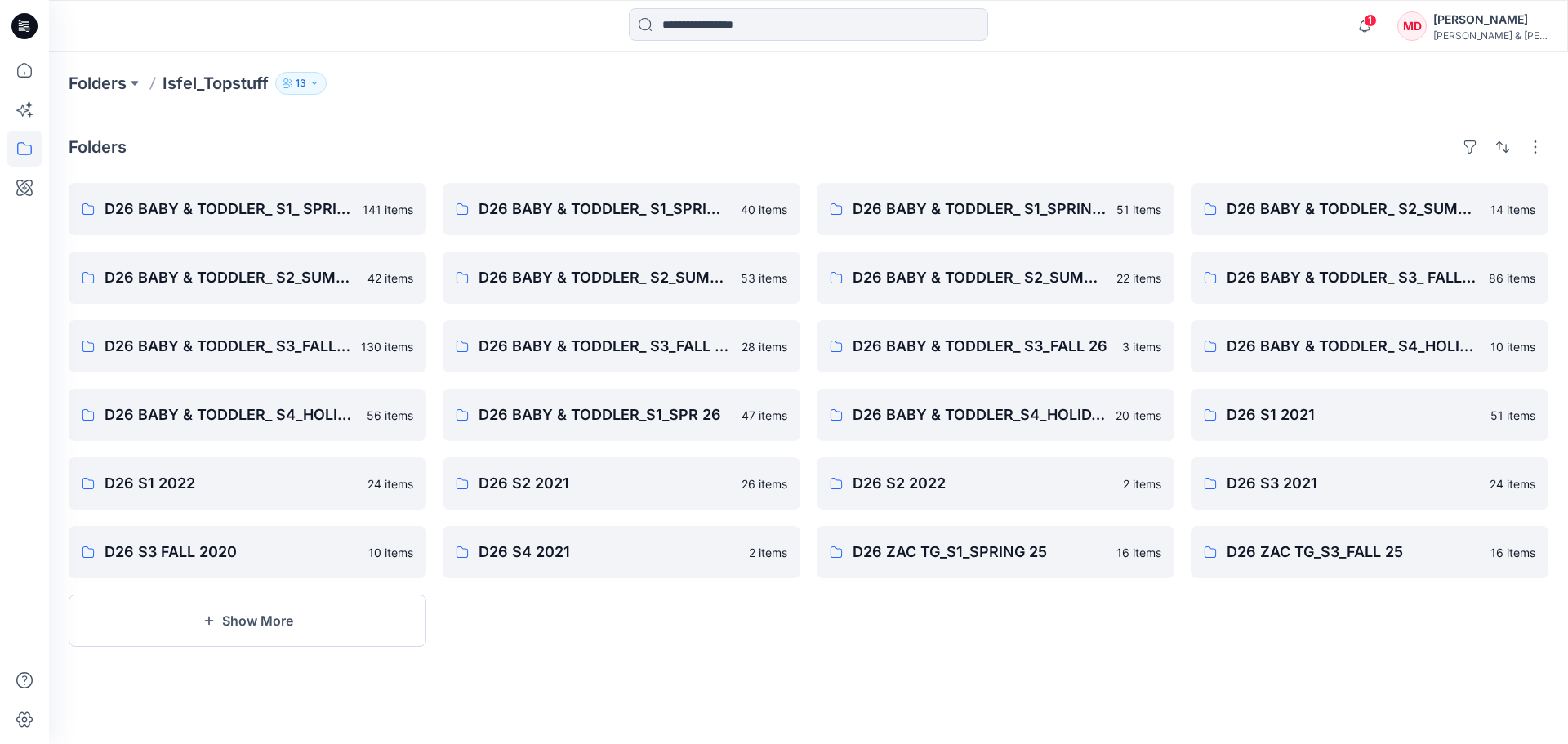
click at [1142, 72] on div "Folders Isfel_Topstuff 13" at bounding box center [745, 83] width 1352 height 23
